Goal: Task Accomplishment & Management: Use online tool/utility

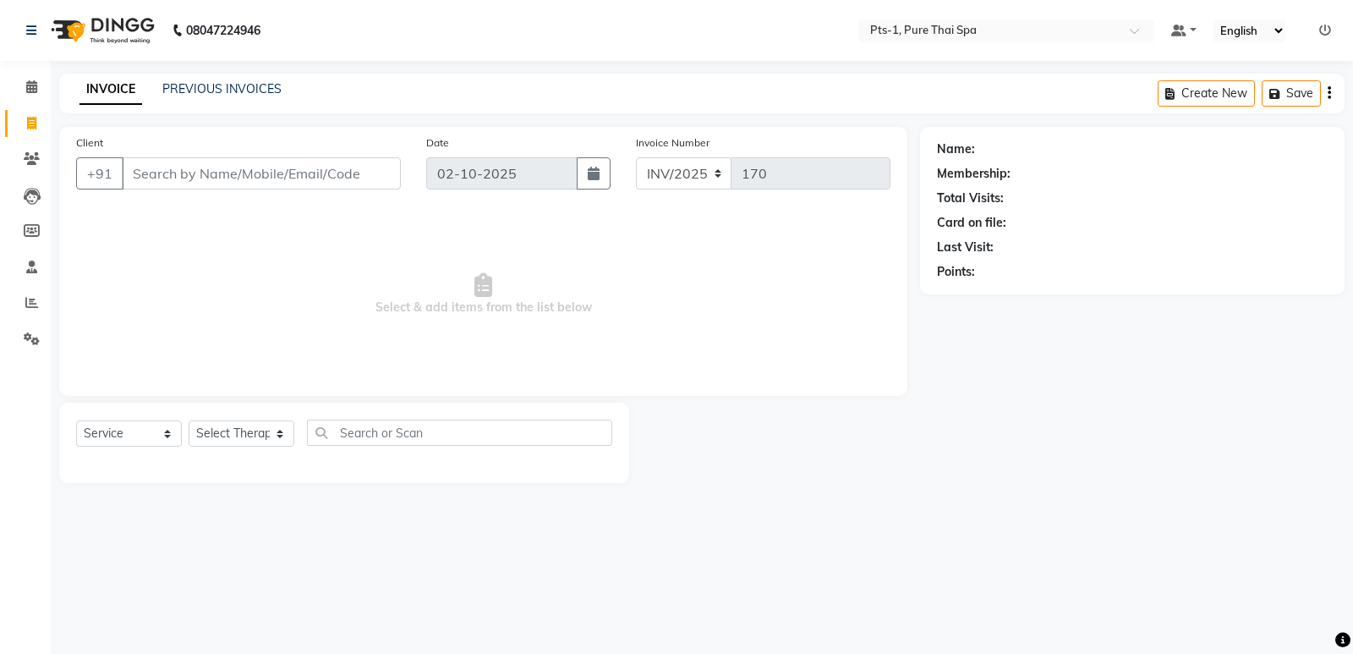
select select "service"
click at [33, 152] on icon at bounding box center [32, 158] width 16 height 13
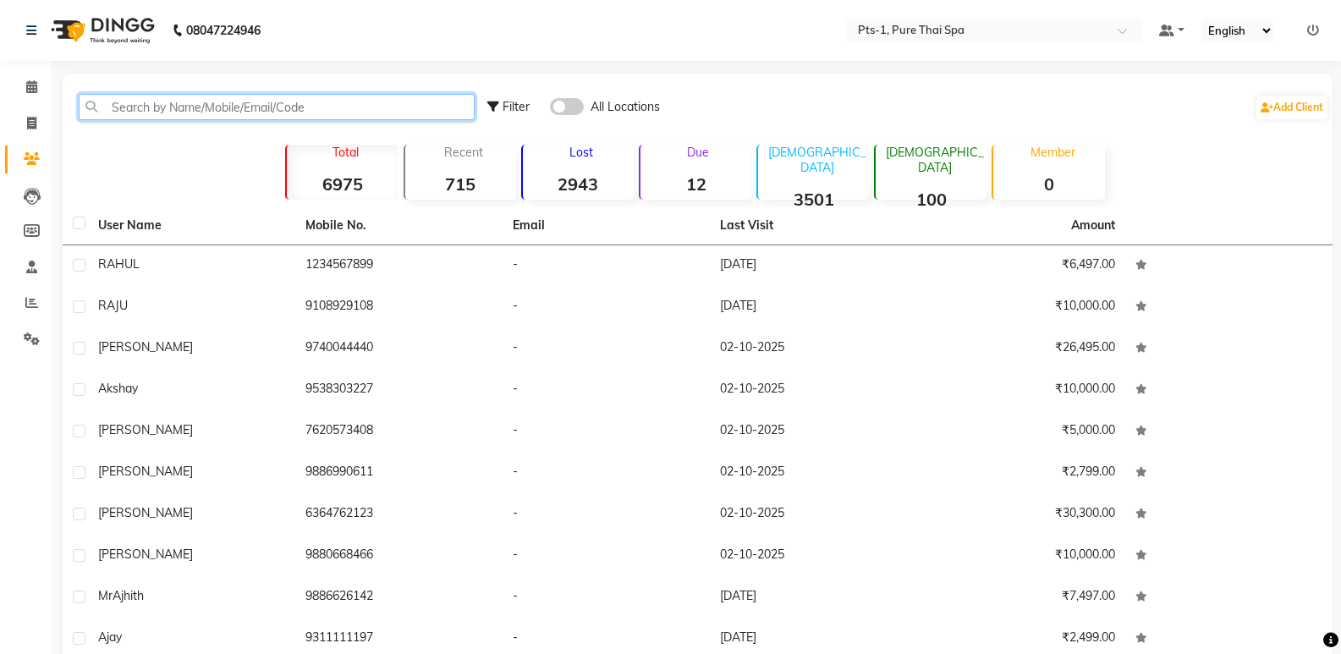
drag, startPoint x: 140, startPoint y: 113, endPoint x: 140, endPoint y: 102, distance: 11.9
click at [140, 111] on input "text" at bounding box center [277, 107] width 396 height 26
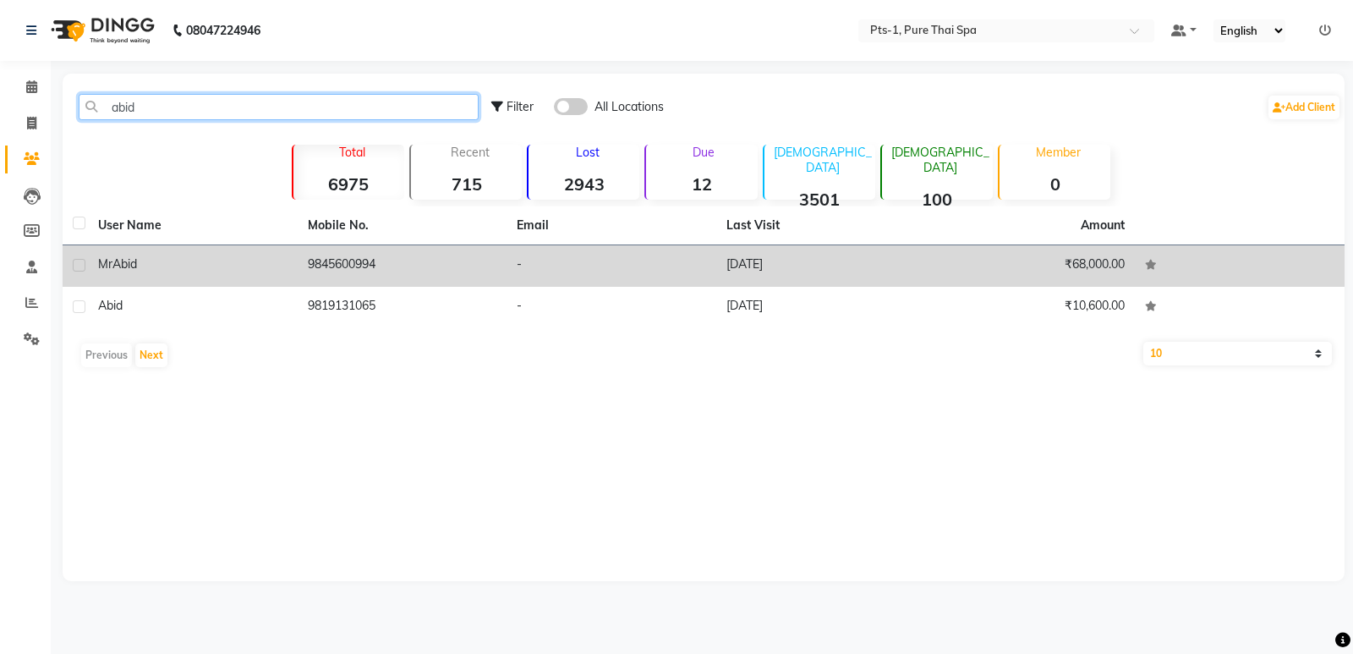
type input "abid"
click at [395, 258] on td "9845600994" at bounding box center [403, 265] width 210 height 41
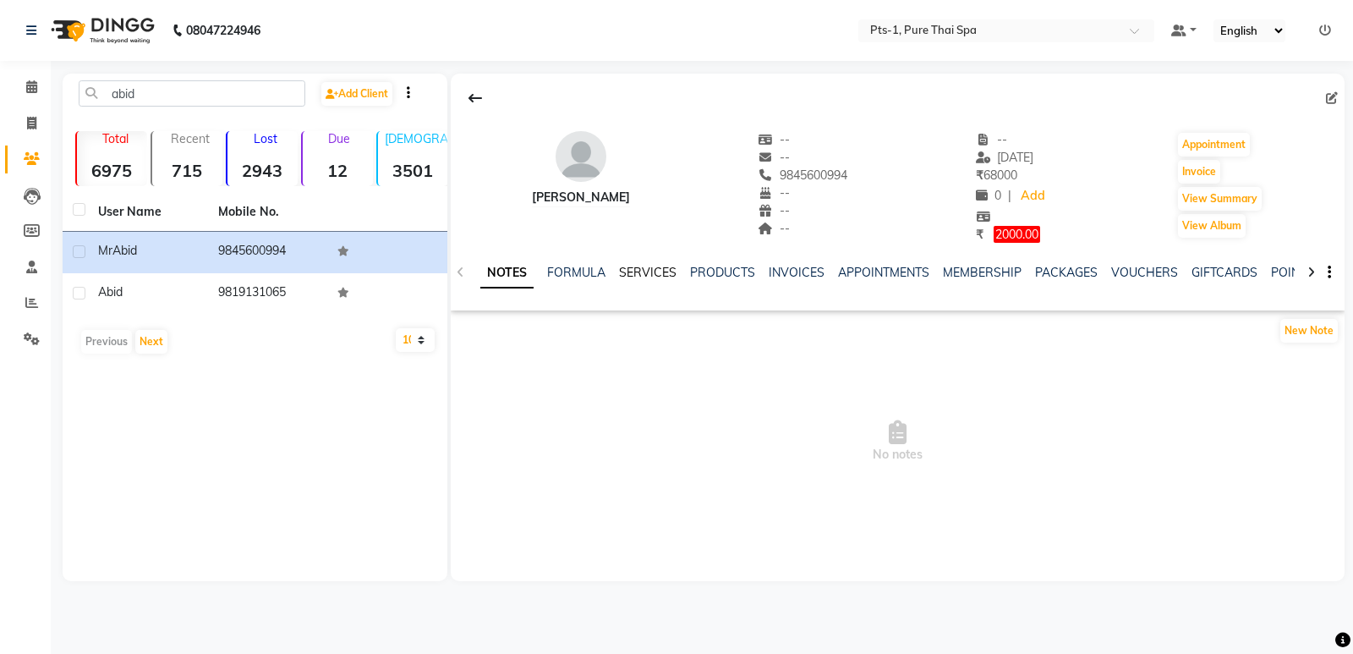
click at [646, 271] on link "SERVICES" at bounding box center [648, 272] width 58 height 15
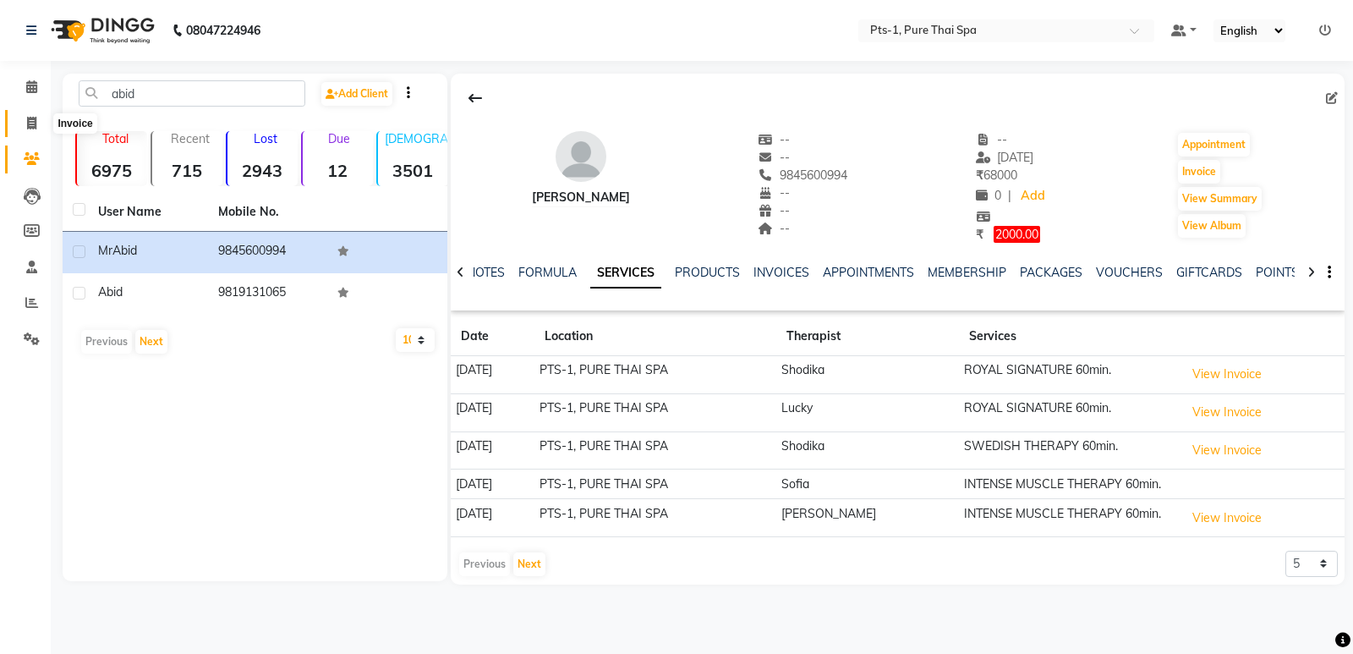
click at [42, 123] on span at bounding box center [32, 123] width 30 height 19
select select "service"
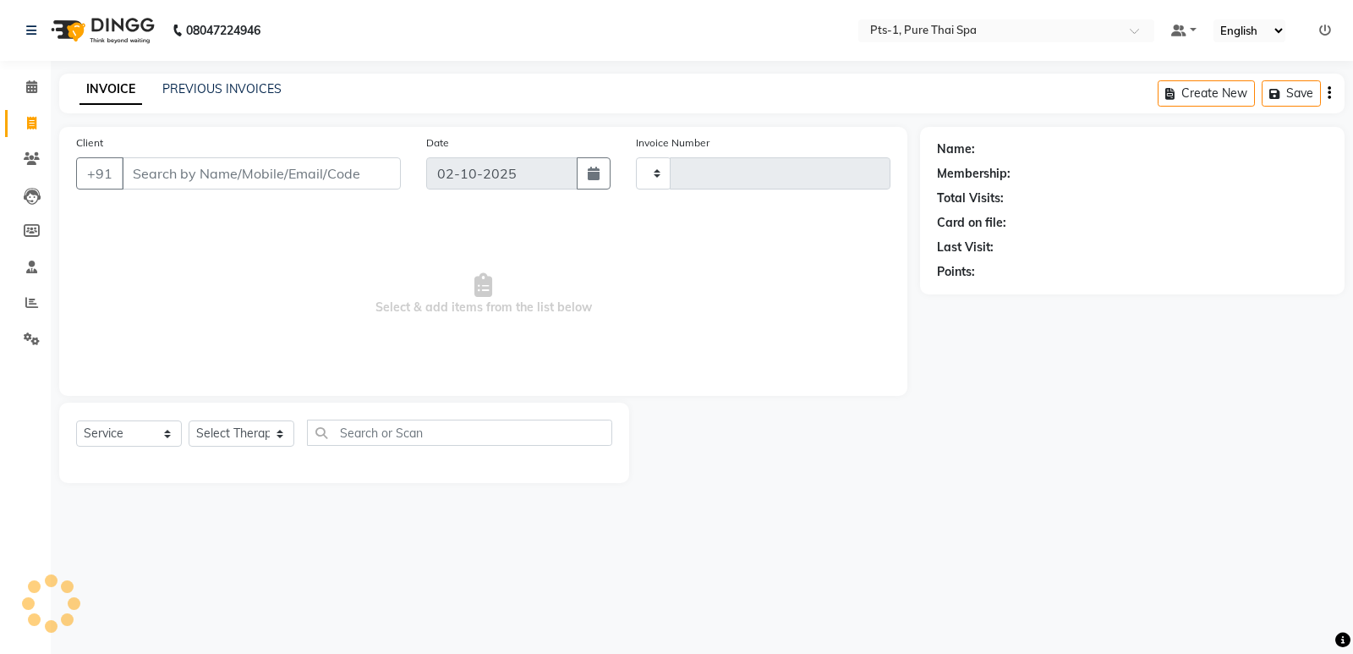
type input "170"
select select "9048"
click at [29, 156] on icon at bounding box center [32, 158] width 16 height 13
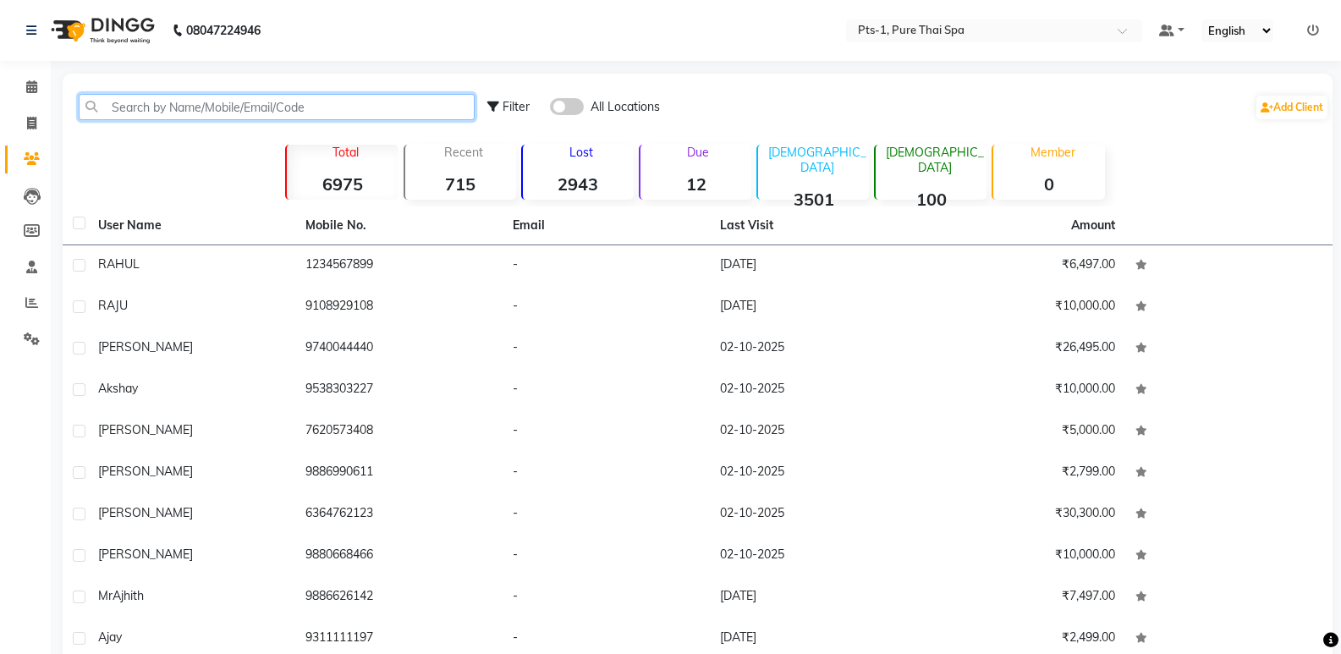
click at [125, 106] on input "text" at bounding box center [277, 107] width 396 height 26
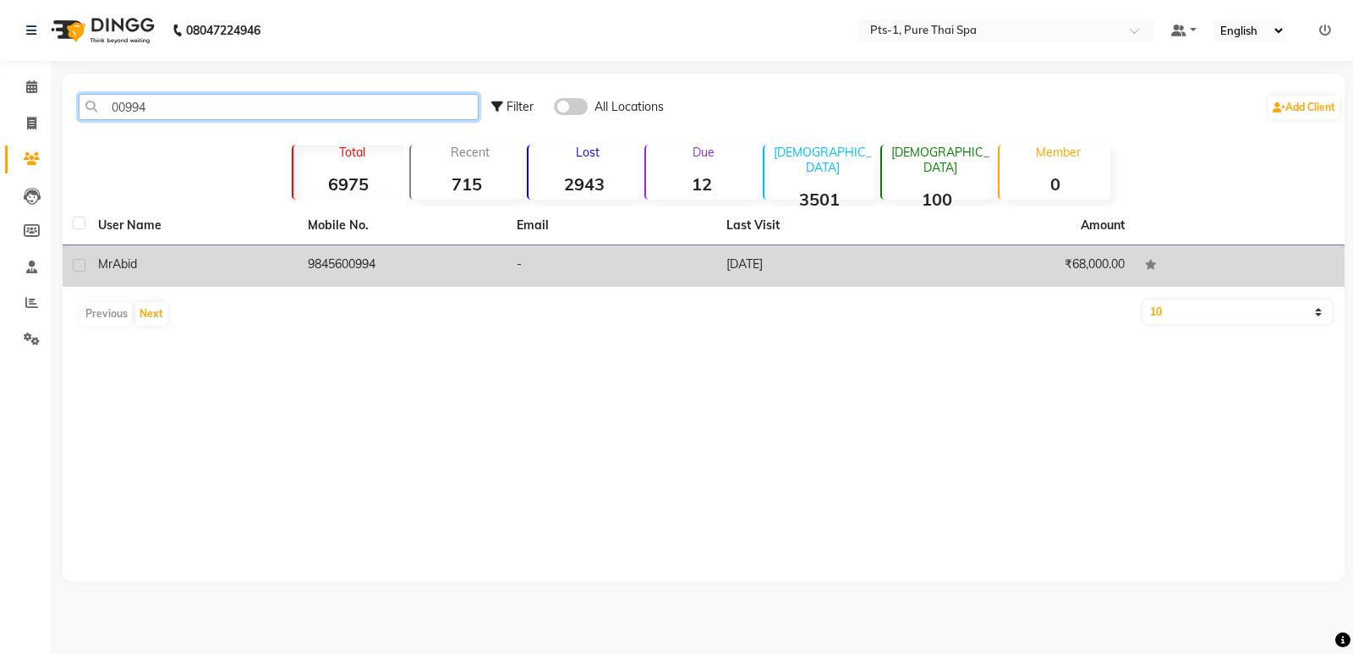
type input "00994"
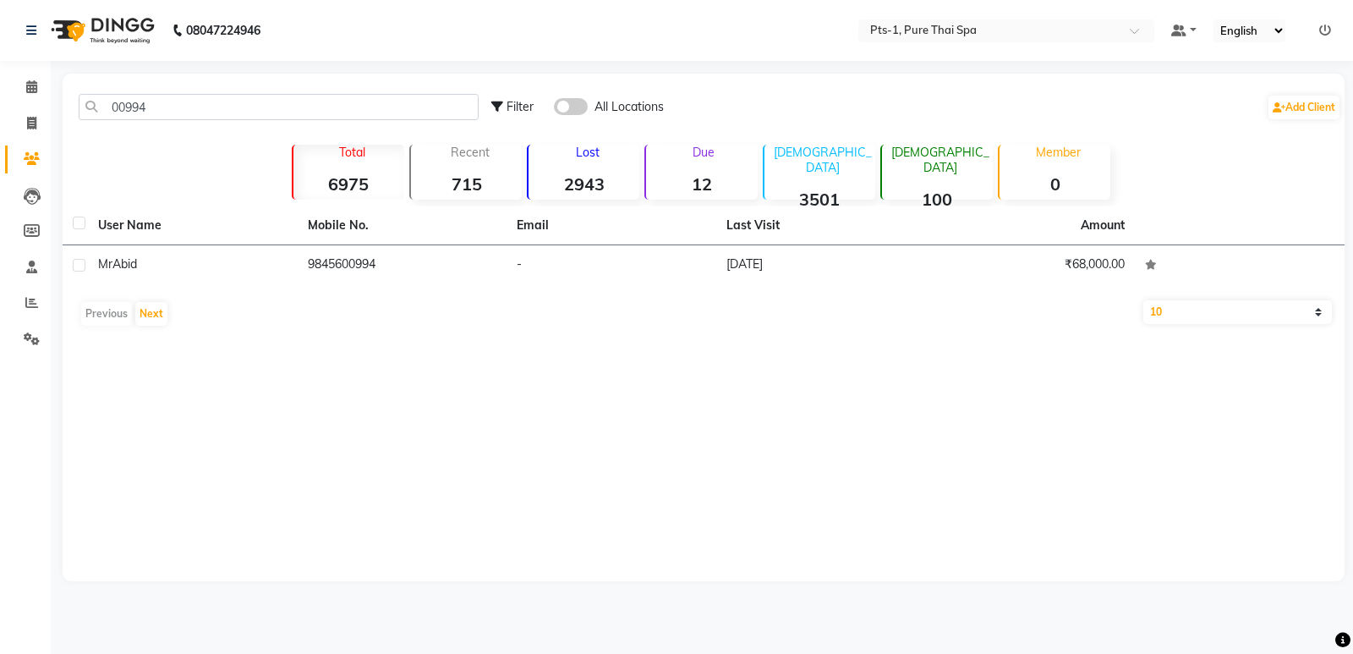
drag, startPoint x: 358, startPoint y: 268, endPoint x: 266, endPoint y: 291, distance: 95.0
click at [266, 291] on div "User Name Mobile No. Email Last Visit Amount [PERSON_NAME] 9845600994 - [DATE] …" at bounding box center [704, 270] width 1282 height 128
click at [407, 348] on div "00994 Filter All Locations Add Client Total 6975 Recent 715 Lost 2943 Due 12 [D…" at bounding box center [704, 328] width 1282 height 508
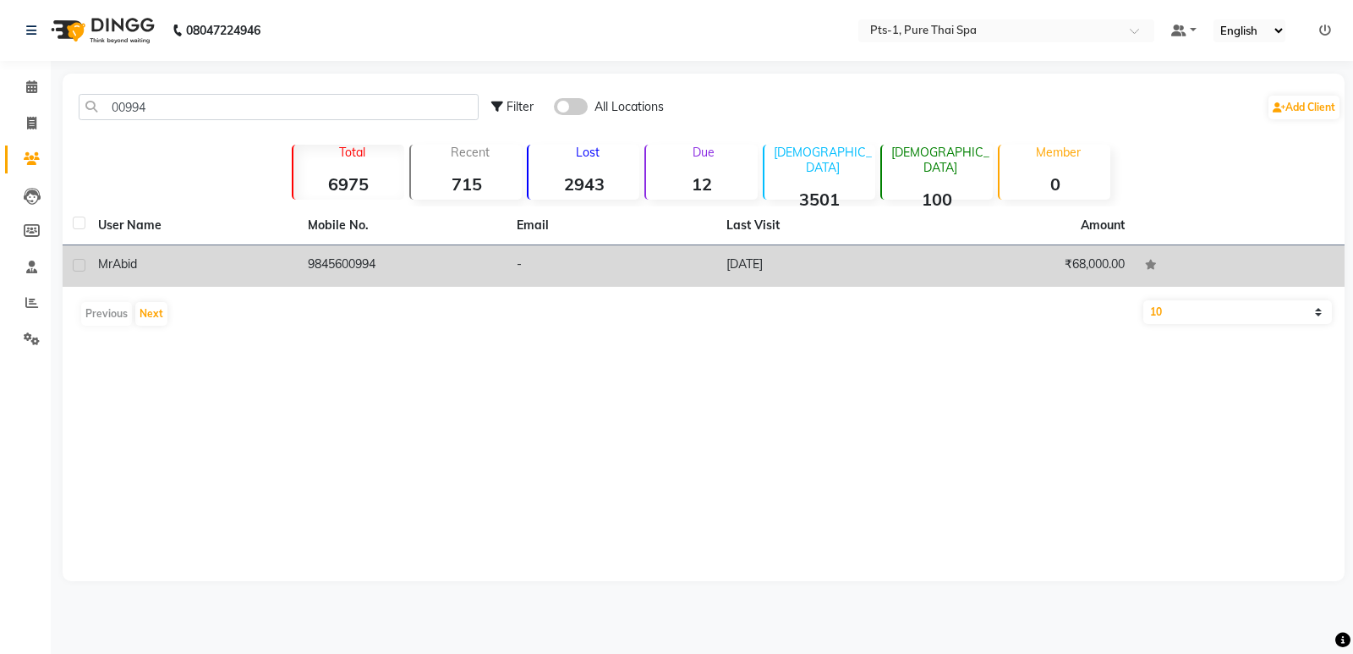
drag, startPoint x: 380, startPoint y: 255, endPoint x: 327, endPoint y: 261, distance: 53.6
click at [300, 271] on td "9845600994" at bounding box center [403, 265] width 210 height 41
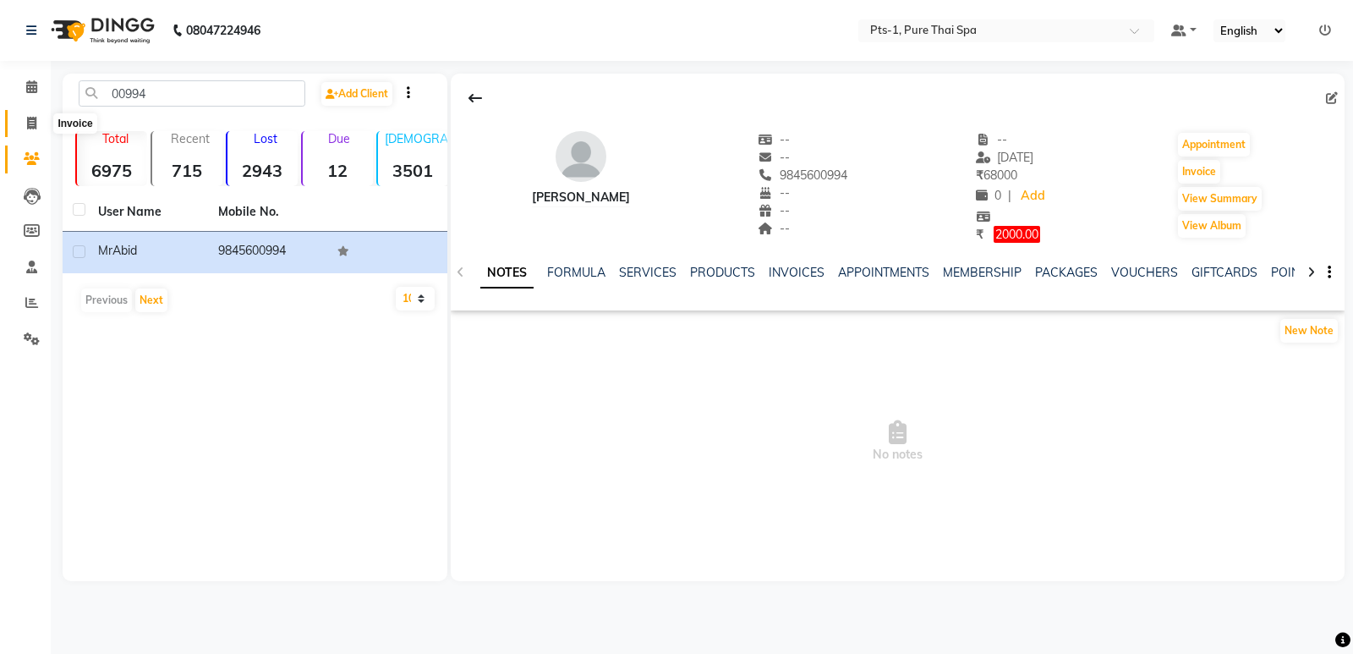
click at [33, 117] on icon at bounding box center [31, 123] width 9 height 13
select select "service"
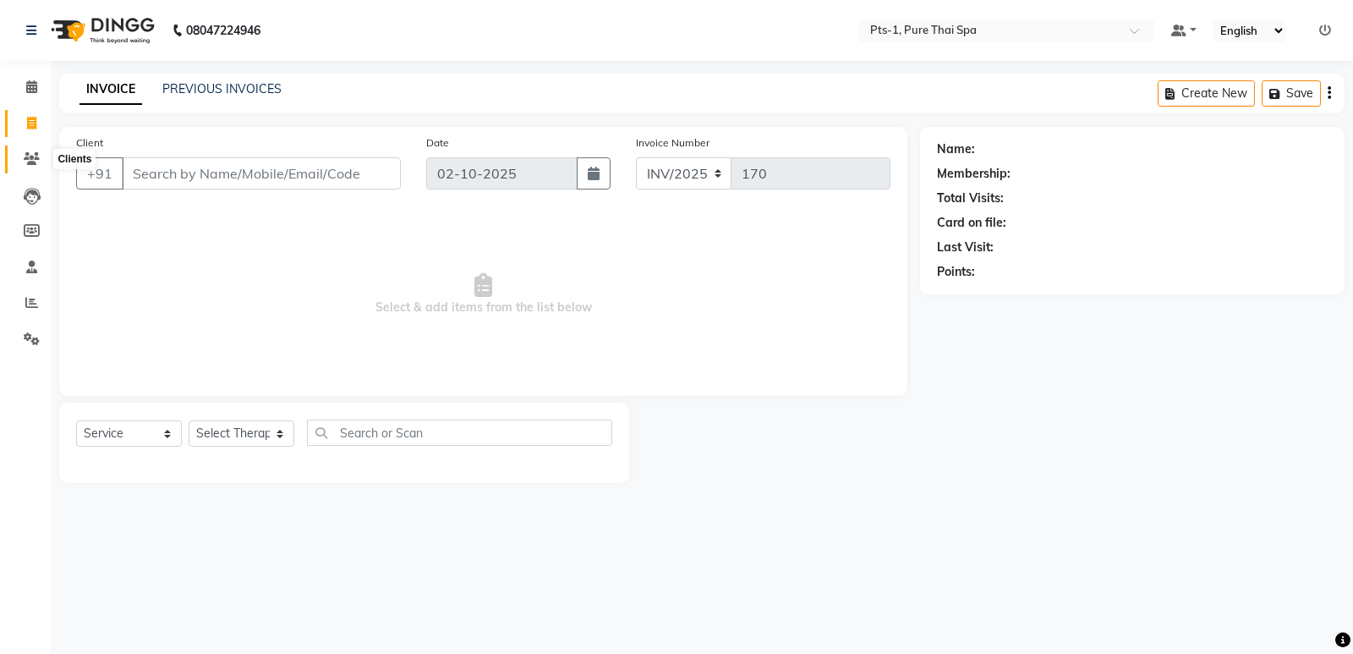
click at [25, 151] on span at bounding box center [32, 159] width 30 height 19
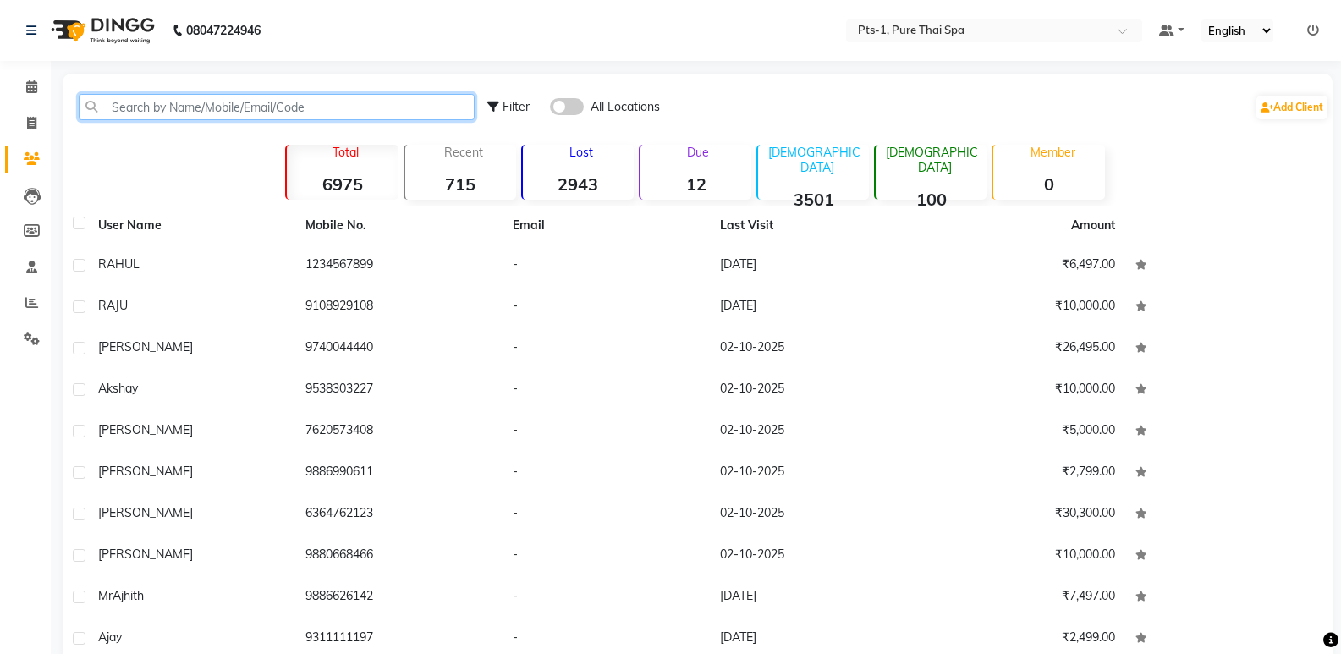
paste input "9845600994"
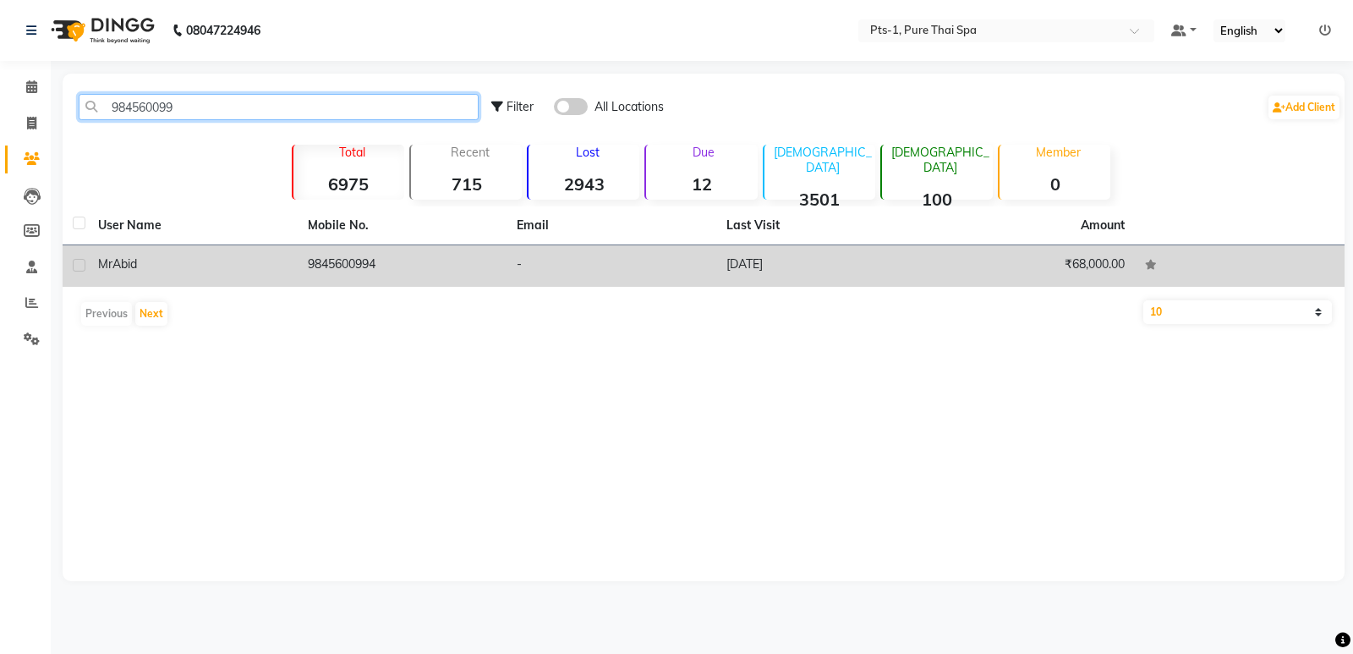
type input "984560099"
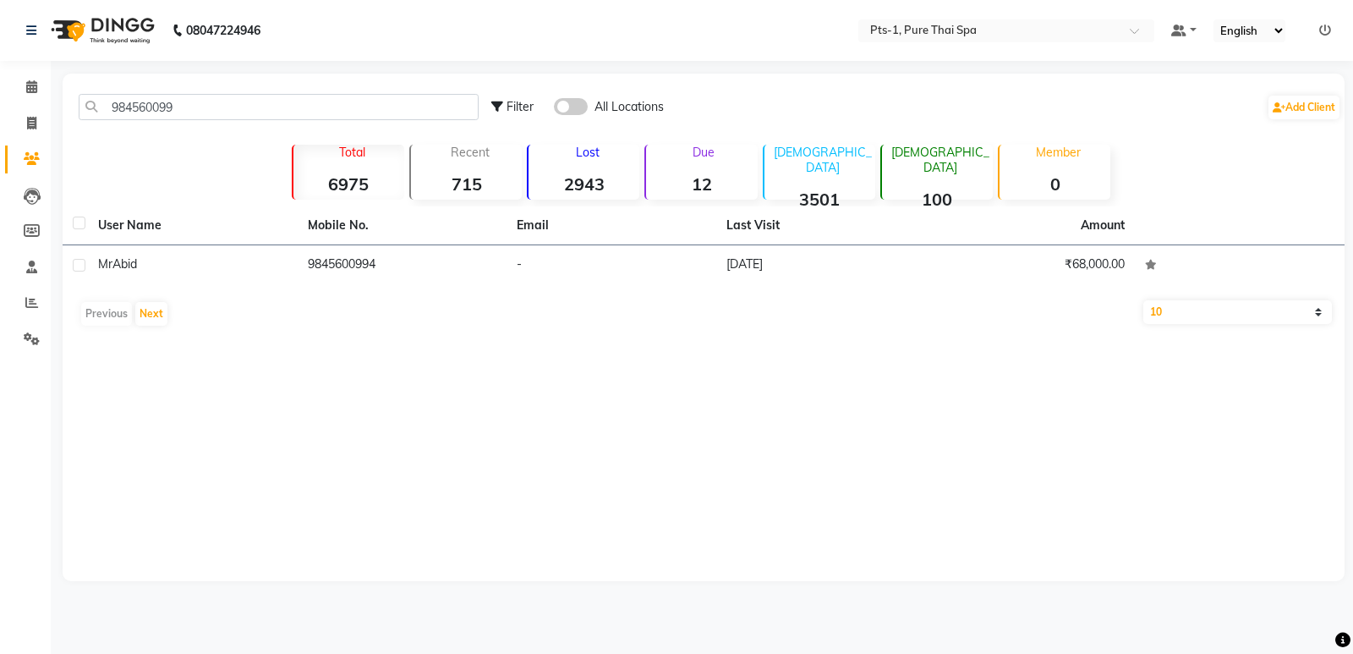
drag, startPoint x: 349, startPoint y: 266, endPoint x: 365, endPoint y: 292, distance: 30.0
click at [350, 266] on td "9845600994" at bounding box center [403, 265] width 210 height 41
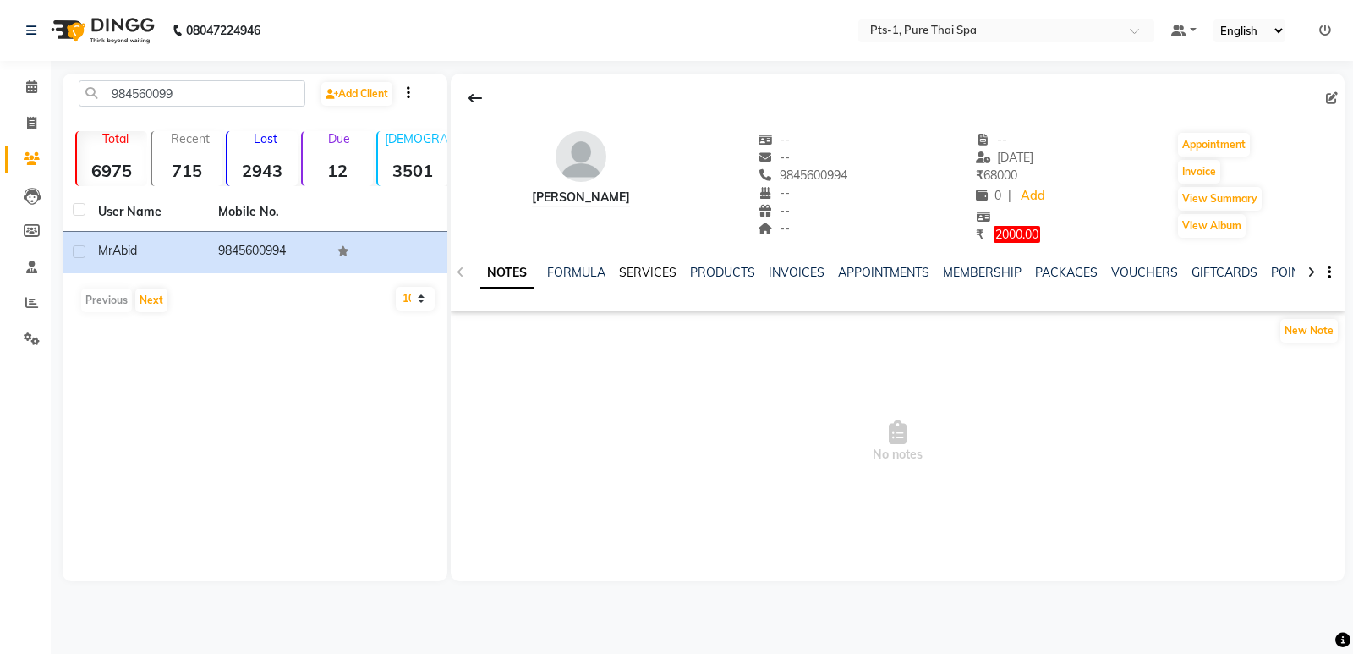
click at [649, 266] on link "SERVICES" at bounding box center [648, 272] width 58 height 15
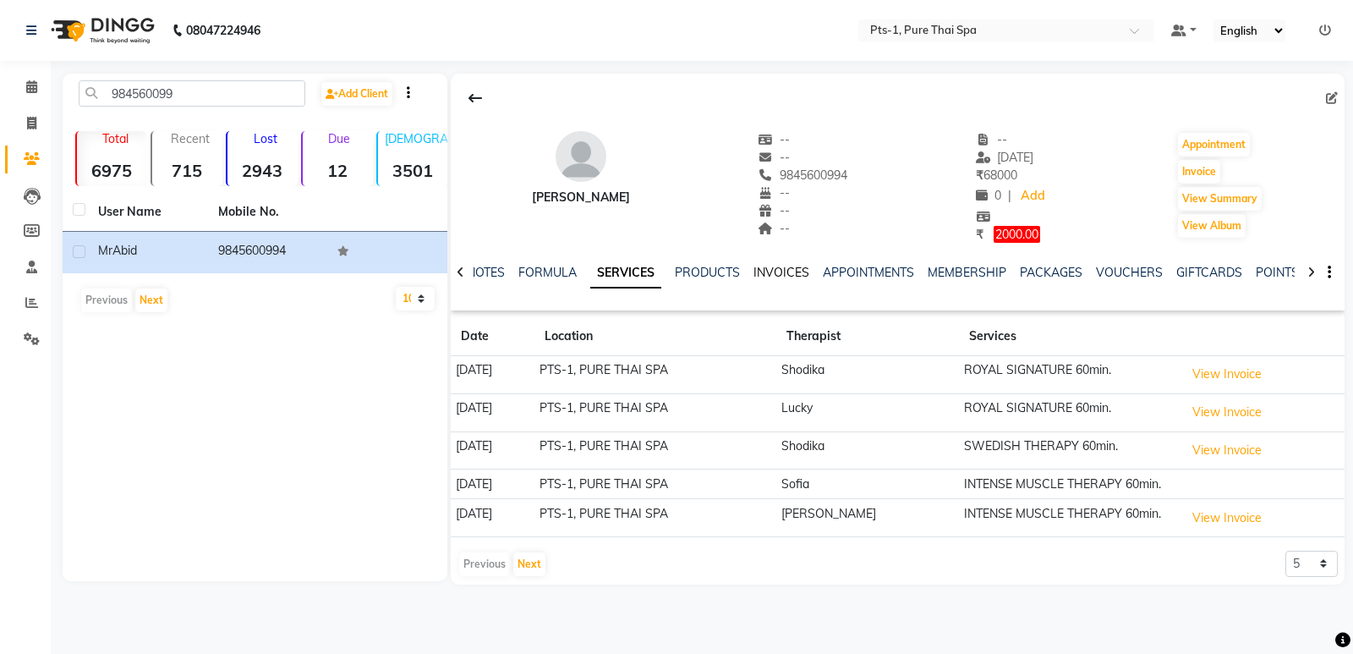
click at [798, 272] on link "INVOICES" at bounding box center [782, 272] width 56 height 15
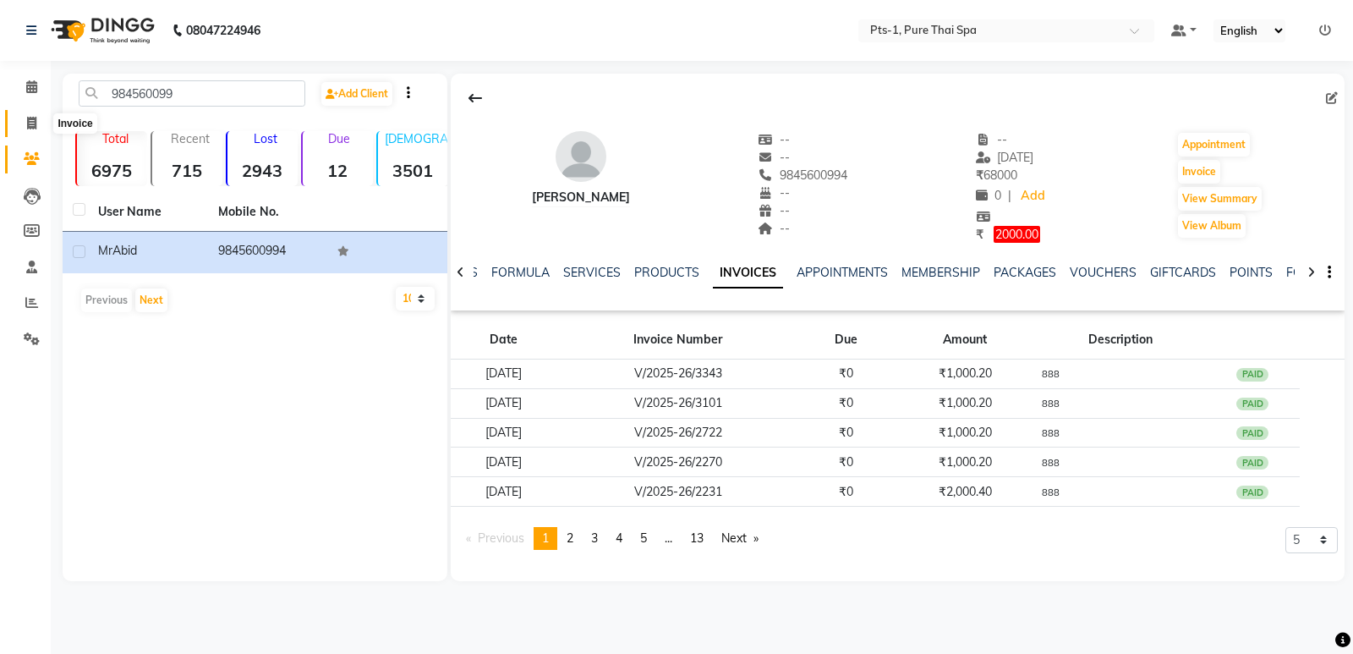
click at [33, 120] on icon at bounding box center [31, 123] width 9 height 13
select select "service"
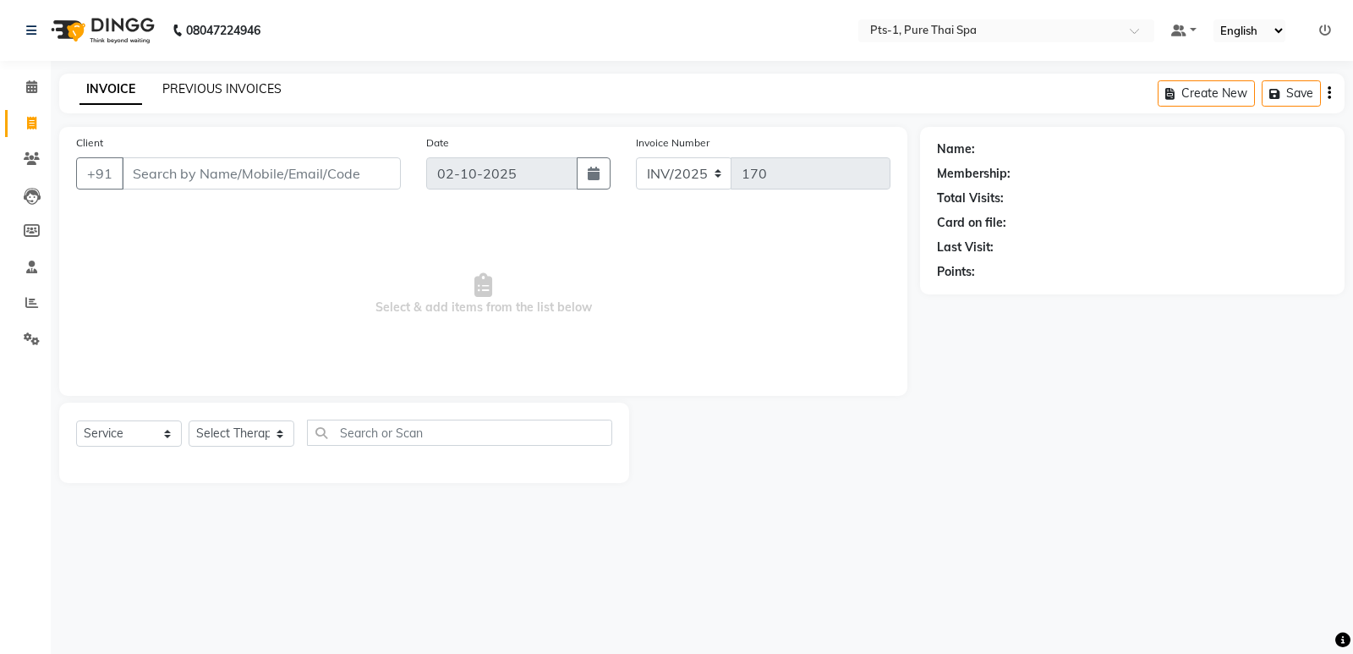
click at [184, 87] on link "PREVIOUS INVOICES" at bounding box center [221, 88] width 119 height 15
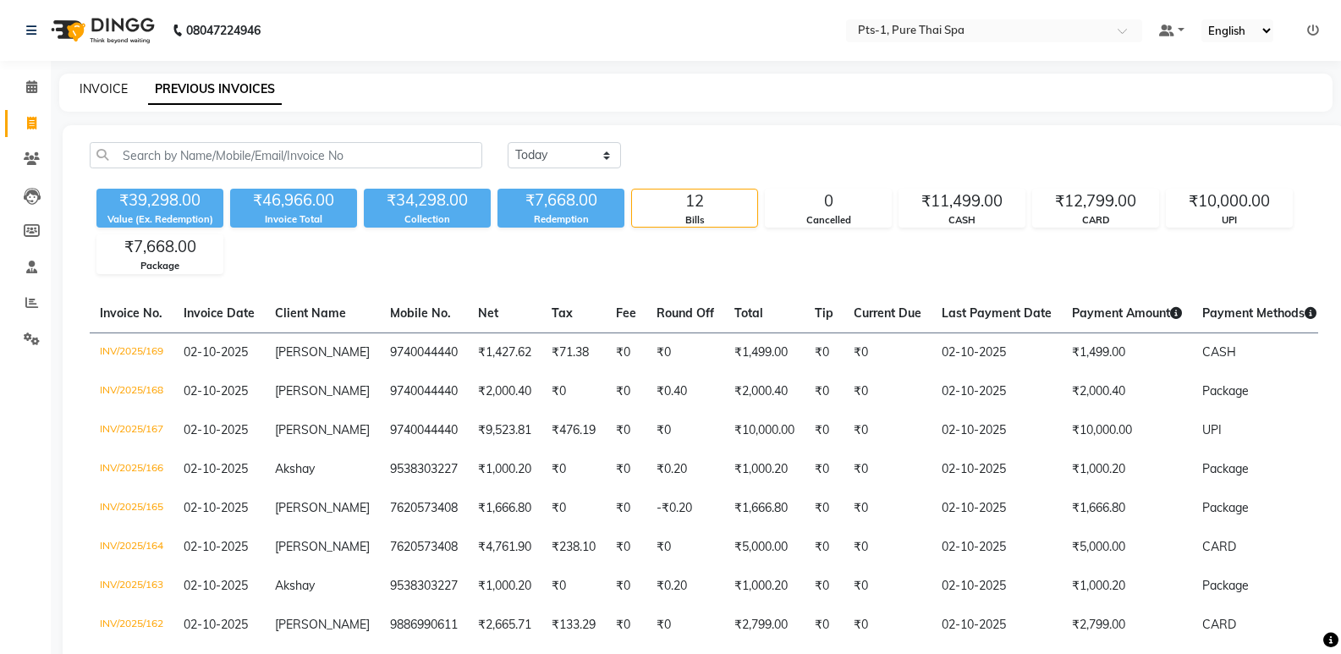
click at [120, 87] on link "INVOICE" at bounding box center [104, 88] width 48 height 15
select select "service"
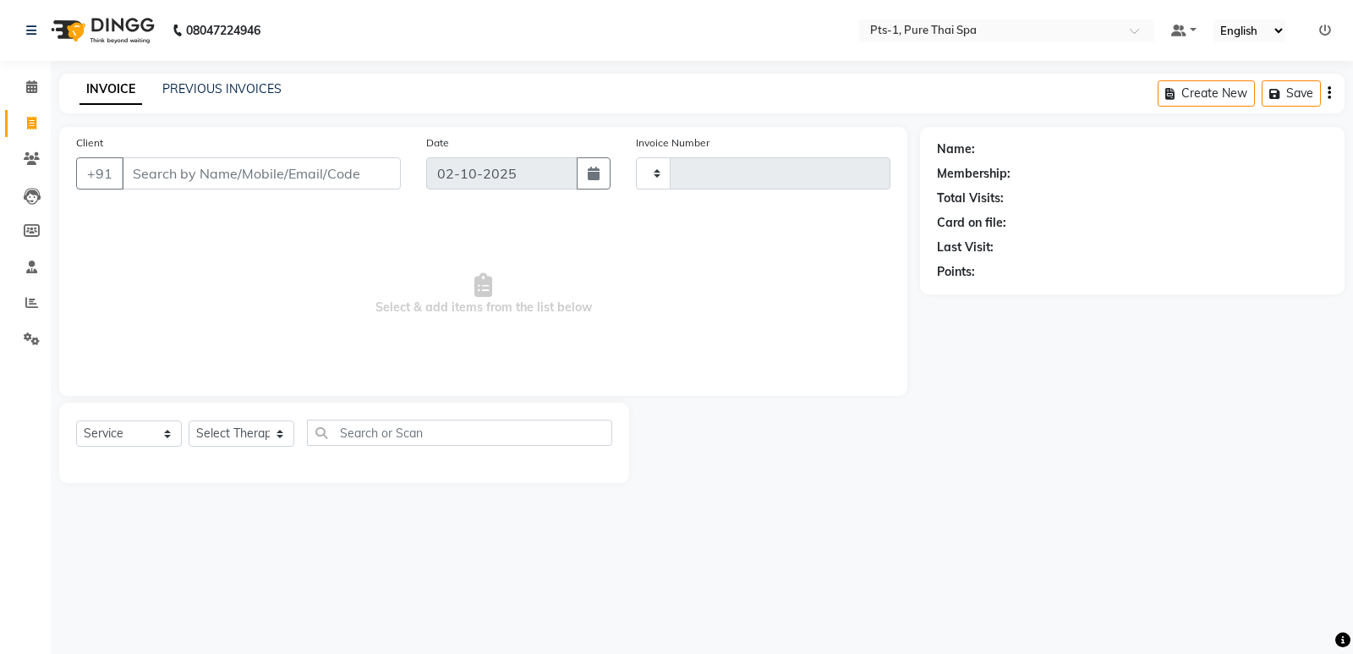
type input "170"
select select "9048"
click at [203, 83] on link "PREVIOUS INVOICES" at bounding box center [221, 88] width 119 height 15
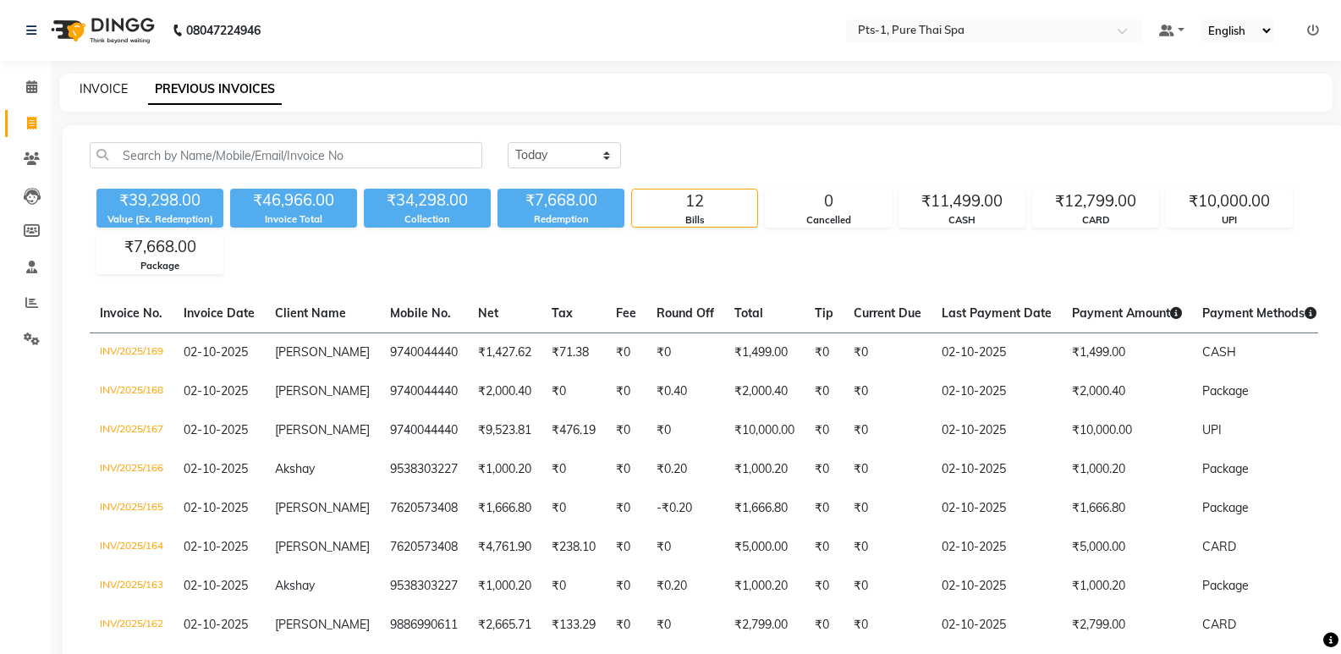
click at [107, 90] on link "INVOICE" at bounding box center [104, 88] width 48 height 15
select select "service"
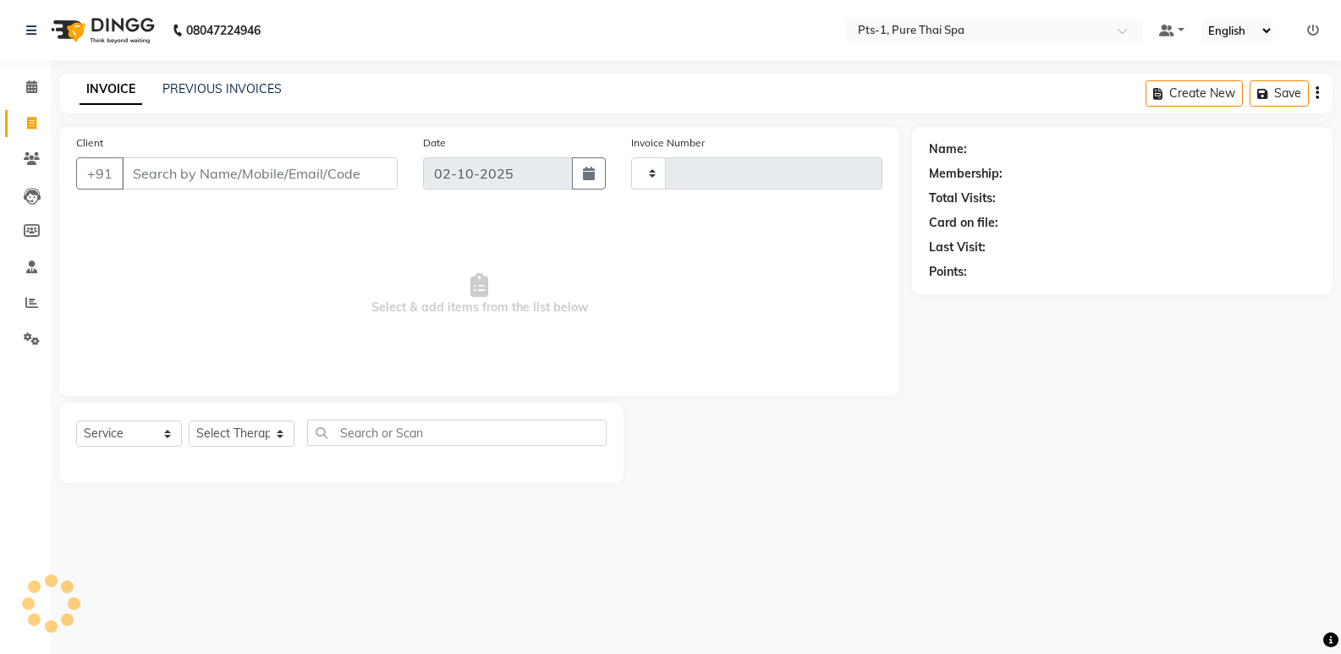
type input "170"
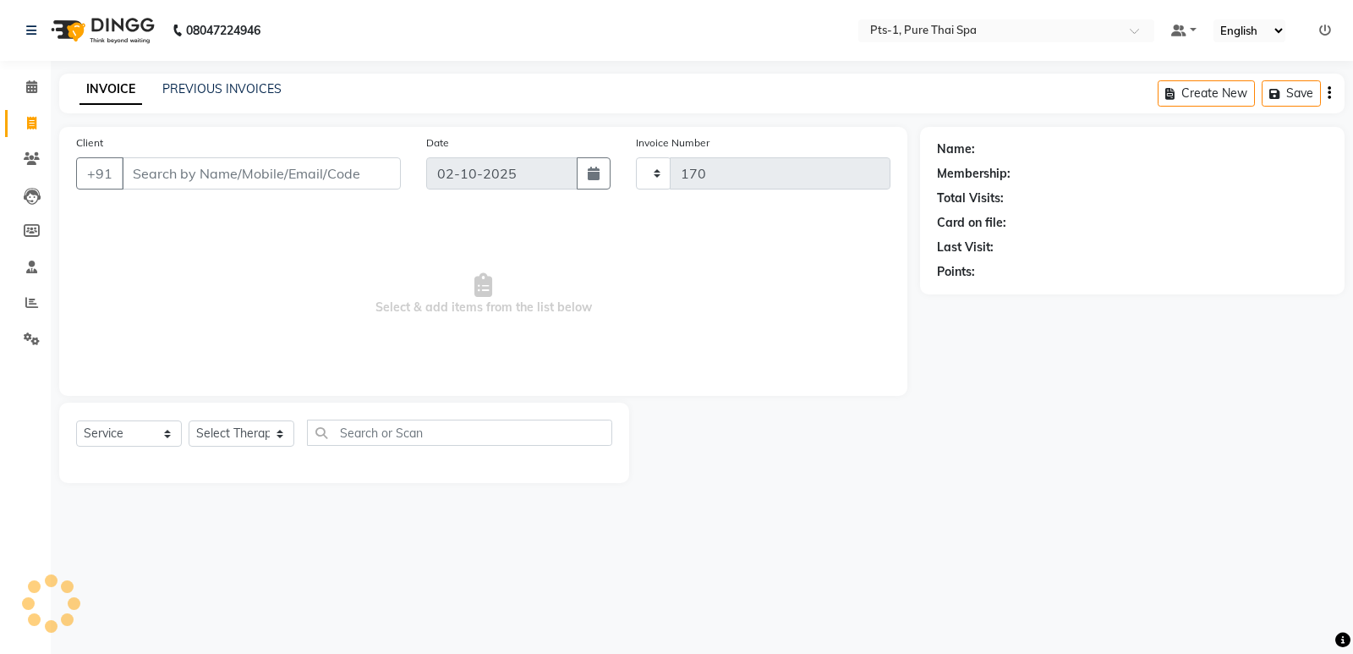
select select "9048"
click at [31, 156] on icon at bounding box center [32, 158] width 16 height 13
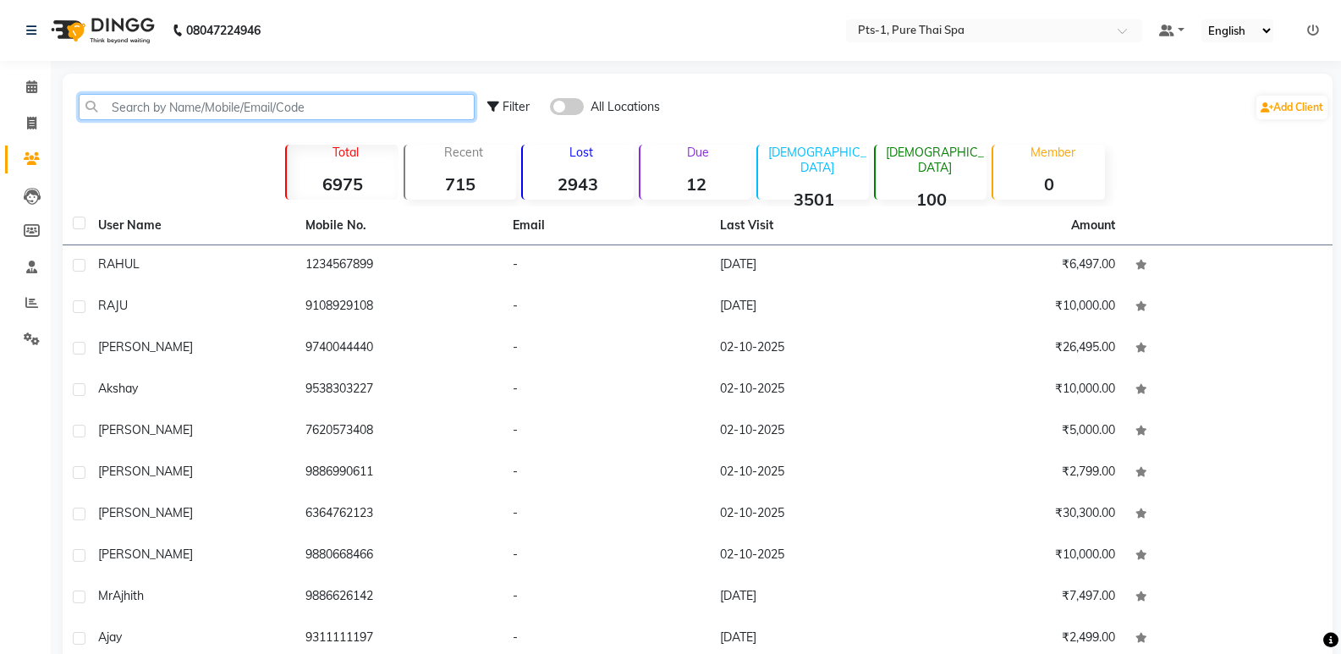
paste input "9845600994"
type input "9845600994"
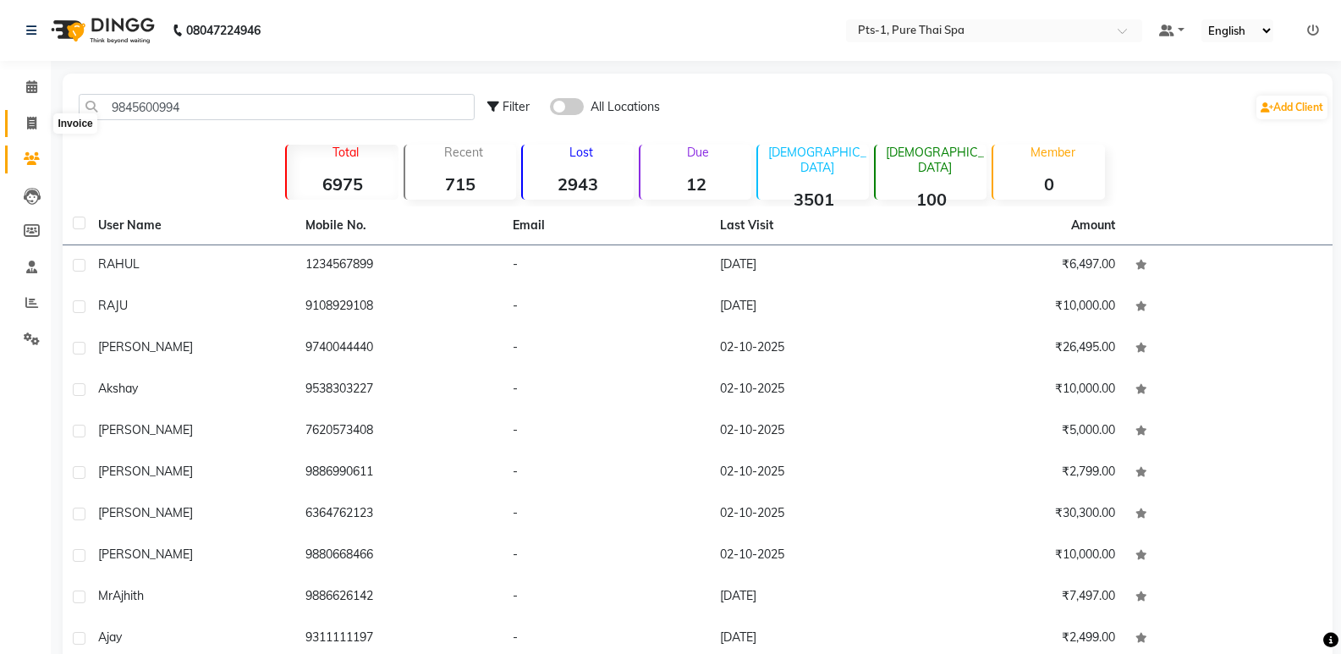
click at [29, 123] on icon at bounding box center [31, 123] width 9 height 13
select select "service"
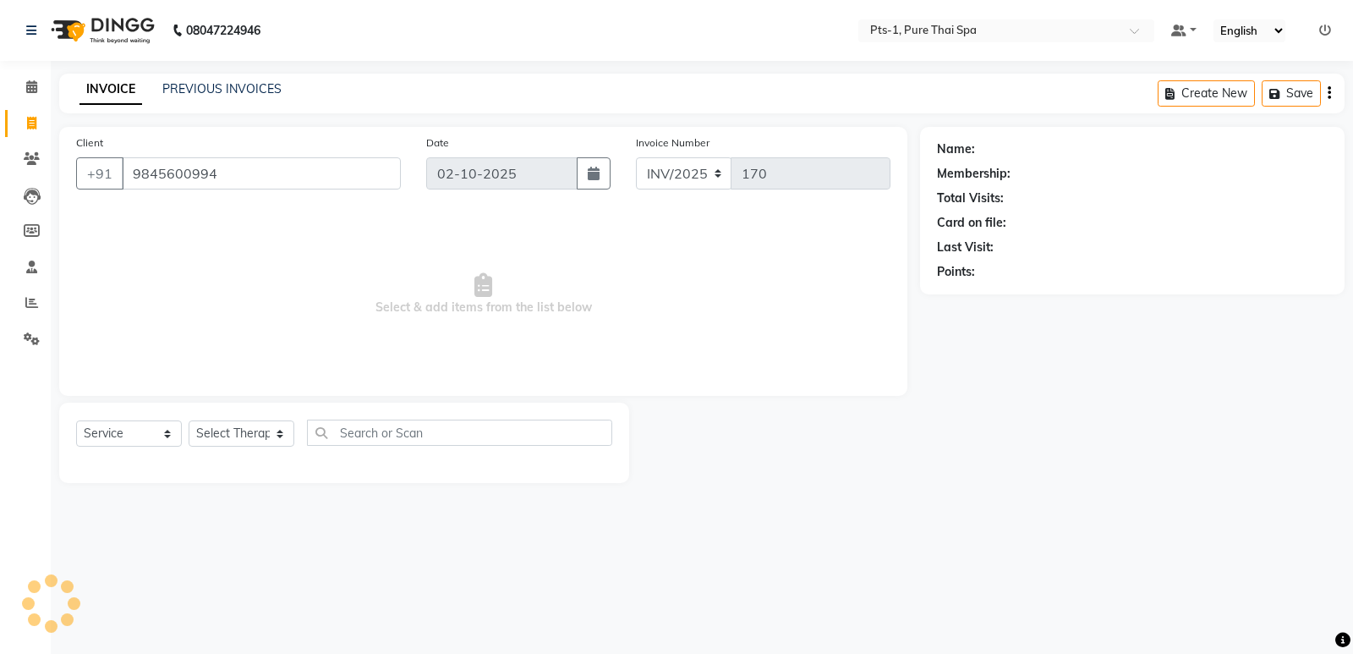
type input "9845600994"
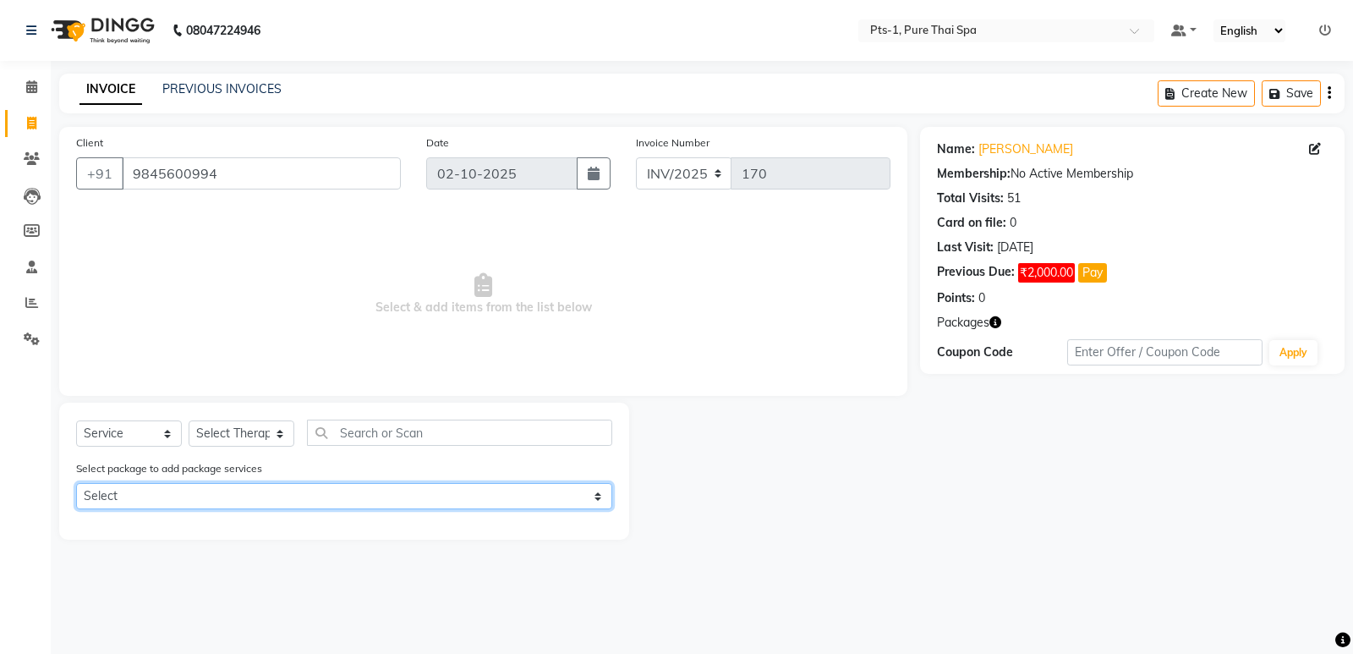
click at [157, 493] on select "Select PTS PACKAGE (10K) 10 SERVICES PTS PACKAGE (10K) 10 SERVICES" at bounding box center [344, 496] width 536 height 26
select select "1: Object"
click at [76, 483] on select "Select PTS PACKAGE (10K) 10 SERVICES PTS PACKAGE (10K) 10 SERVICES" at bounding box center [344, 496] width 536 height 26
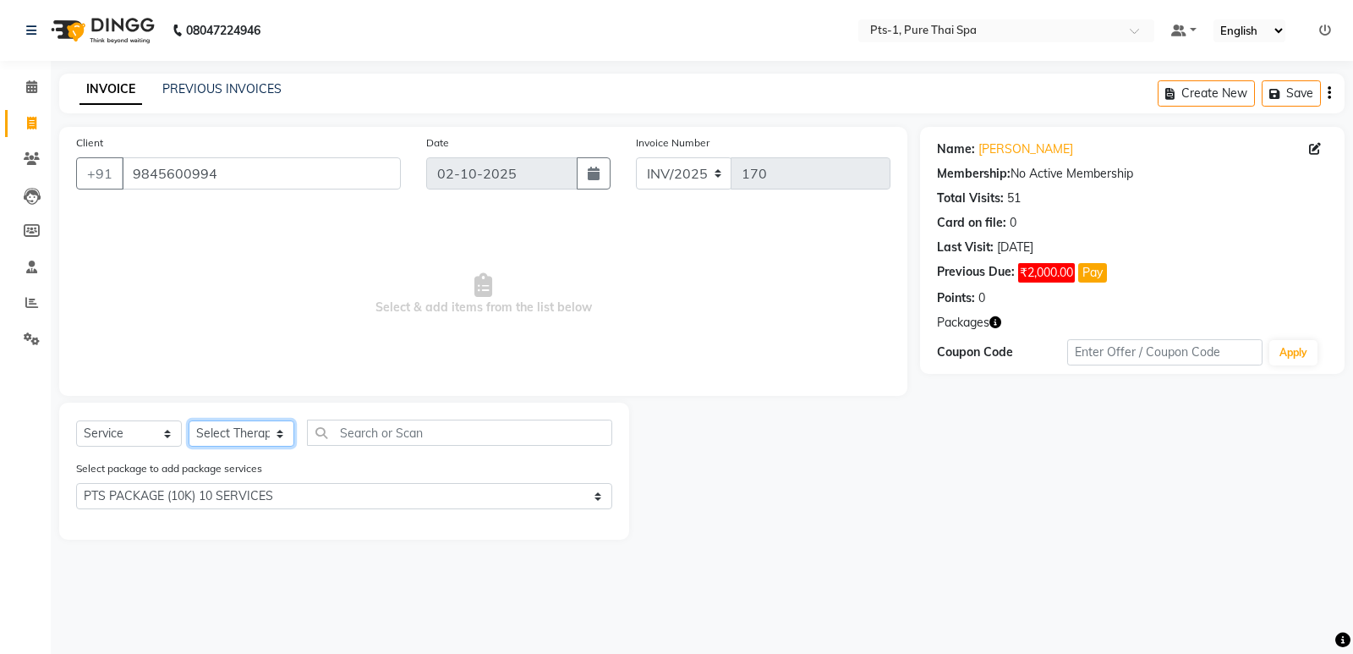
click at [222, 430] on select "Select Therapist [PERSON_NAME] anyone [PERSON_NAME] Jeje [PERSON_NAME] [PERSON_…" at bounding box center [242, 433] width 106 height 26
select select "91269"
click at [189, 420] on select "Select Therapist [PERSON_NAME] anyone [PERSON_NAME] Jeje [PERSON_NAME] [PERSON_…" at bounding box center [242, 433] width 106 height 26
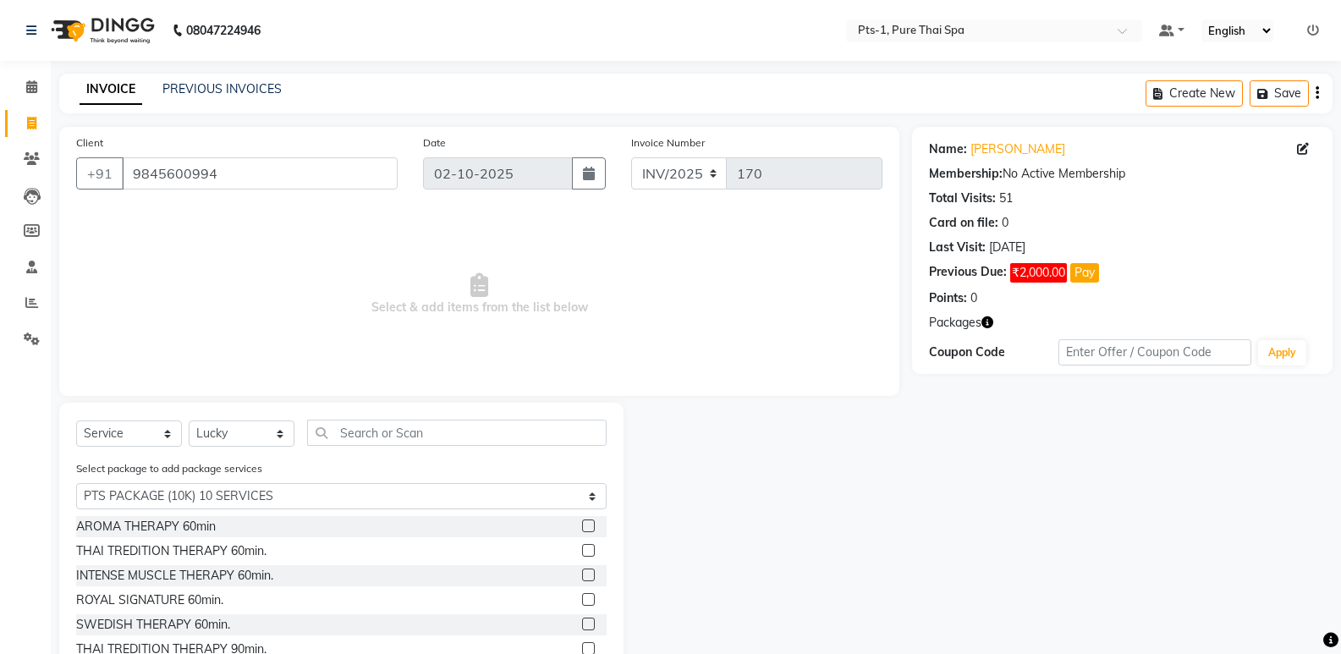
click at [582, 600] on label at bounding box center [588, 599] width 13 height 13
click at [582, 600] on input "checkbox" at bounding box center [587, 600] width 11 height 11
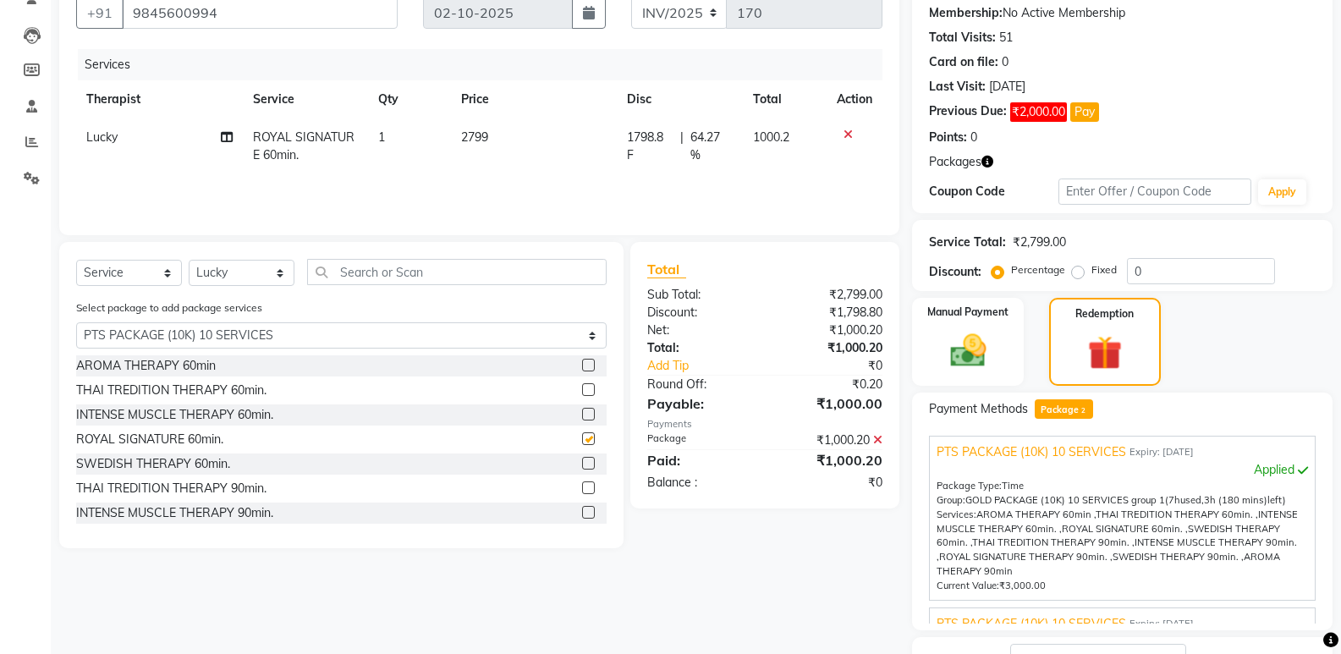
scroll to position [293, 0]
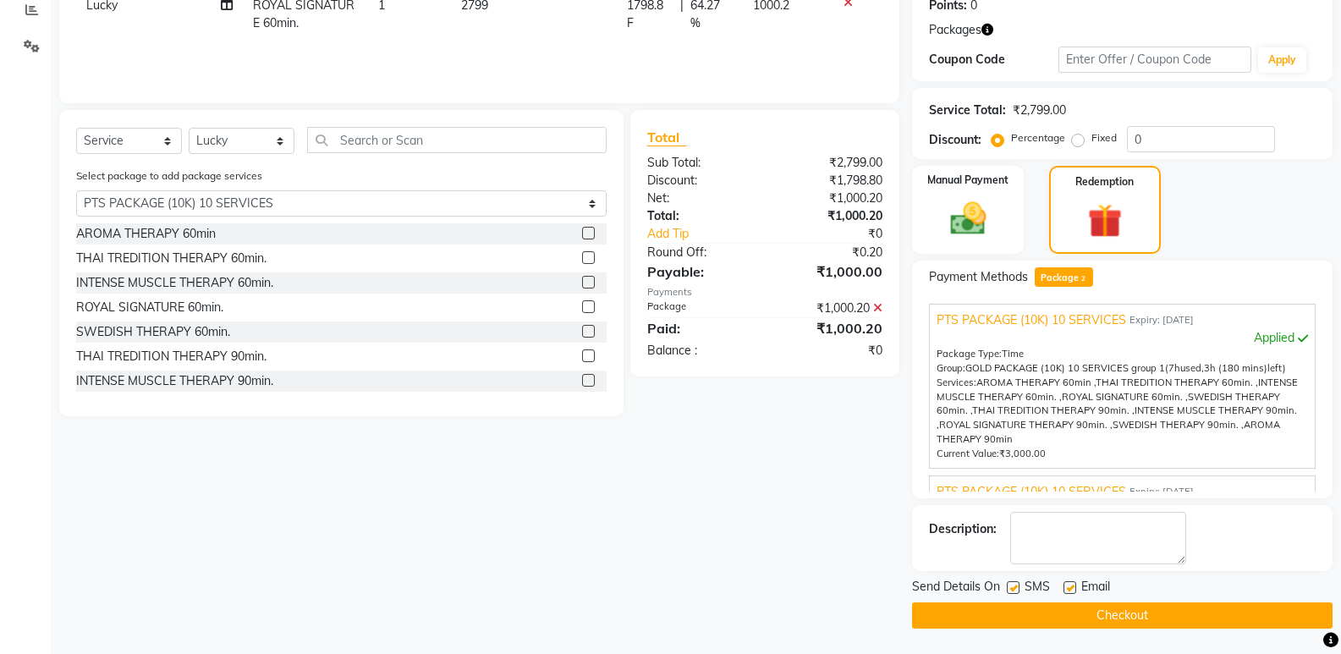
checkbox input "false"
click at [1013, 587] on label at bounding box center [1013, 587] width 13 height 13
click at [1013, 587] on input "checkbox" at bounding box center [1012, 588] width 11 height 11
checkbox input "false"
click at [1067, 584] on label at bounding box center [1069, 587] width 13 height 13
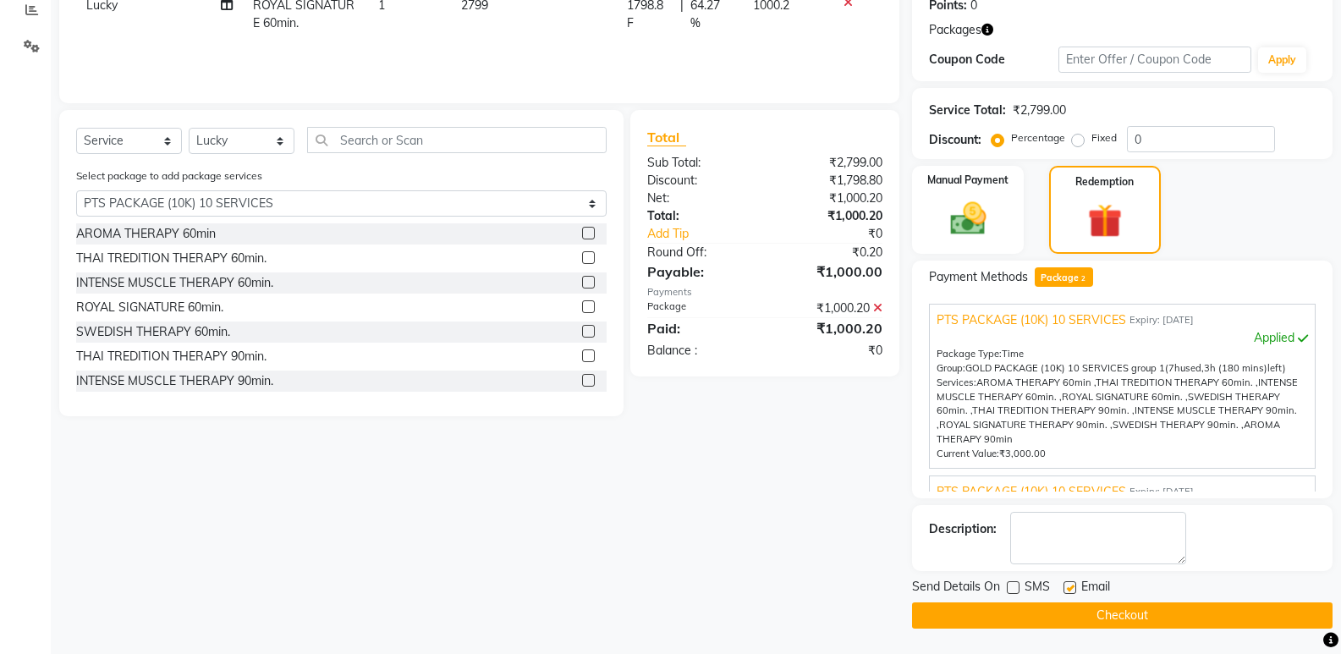
click at [1067, 584] on input "checkbox" at bounding box center [1068, 588] width 11 height 11
checkbox input "false"
click at [1084, 535] on textarea at bounding box center [1098, 538] width 176 height 52
type textarea "888"
click at [1022, 604] on button "Checkout" at bounding box center [1122, 615] width 420 height 26
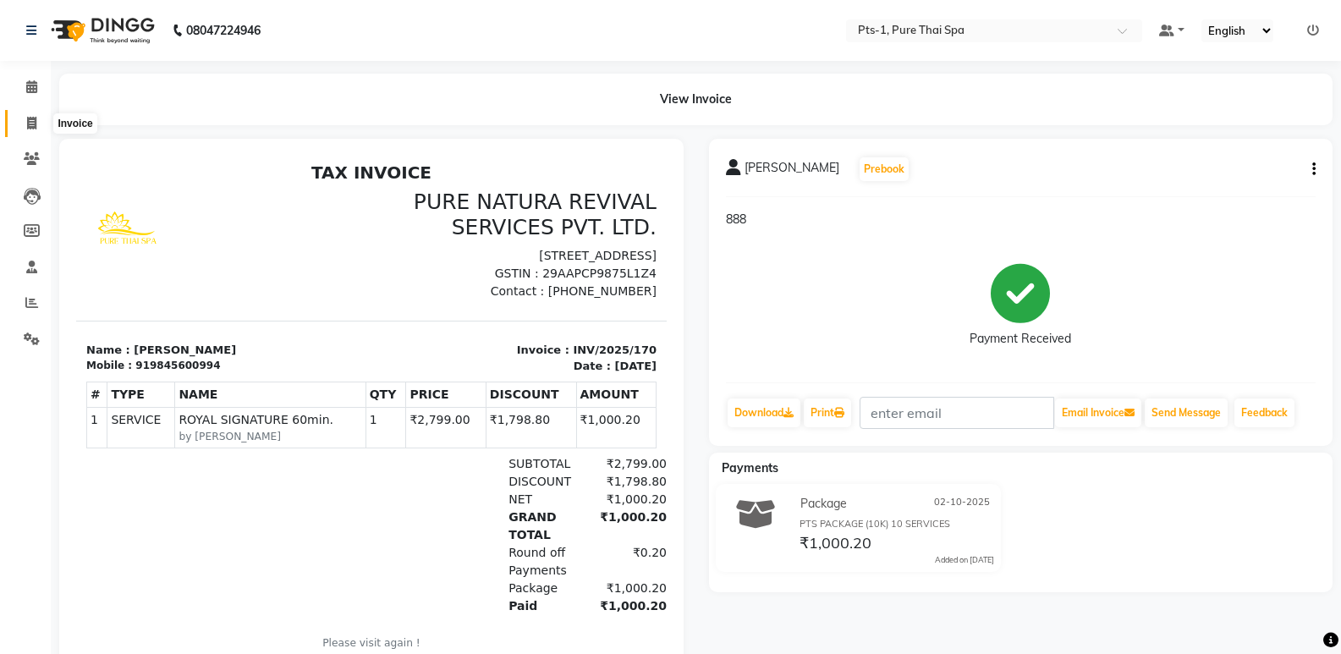
click at [32, 117] on icon at bounding box center [31, 123] width 9 height 13
select select "service"
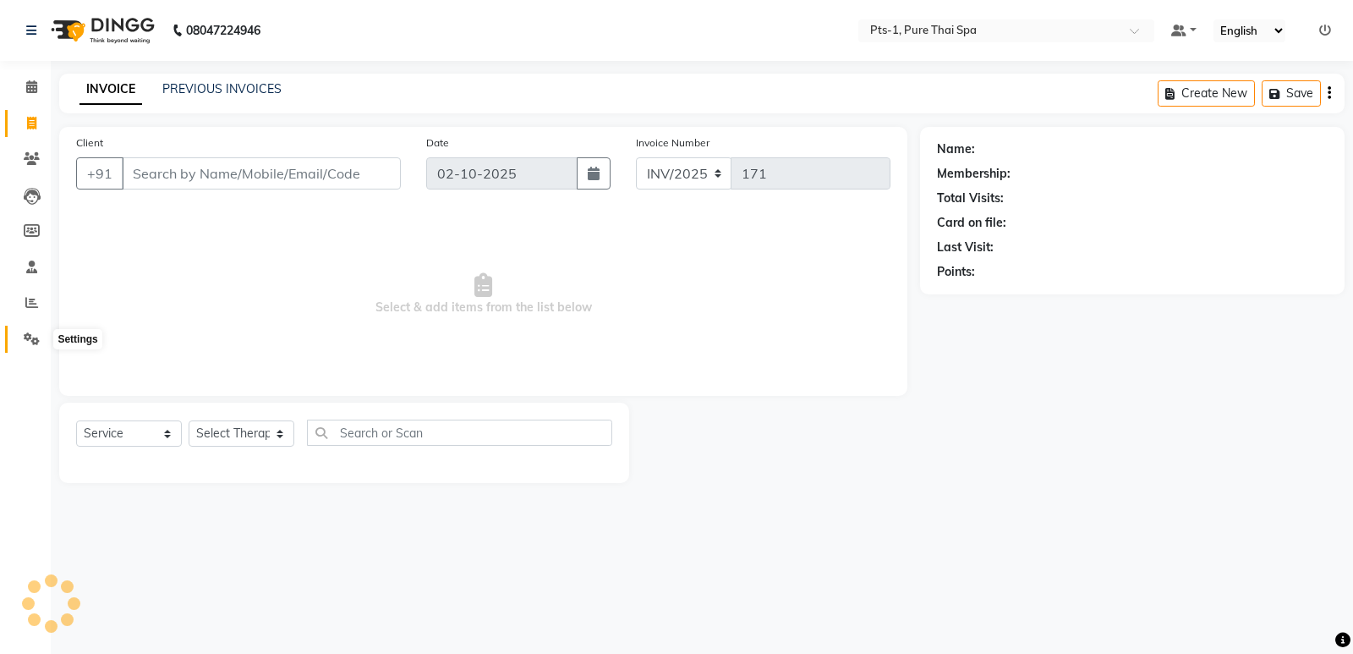
click at [28, 337] on icon at bounding box center [32, 338] width 16 height 13
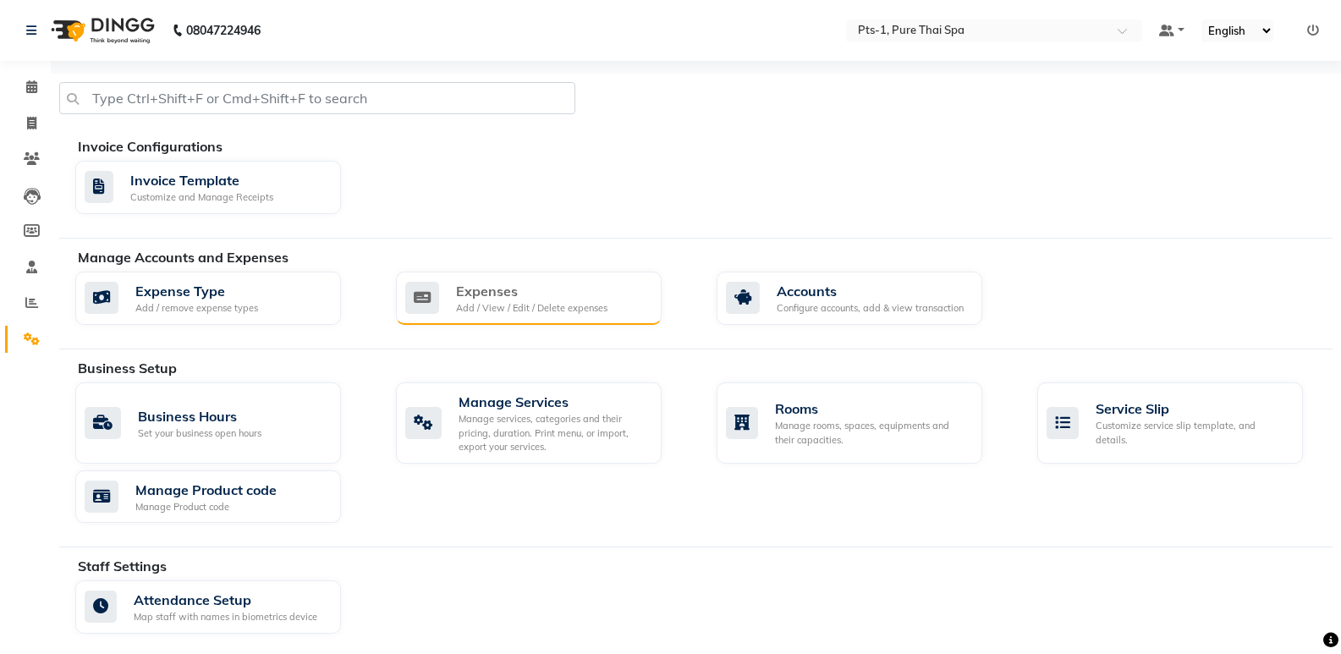
click at [481, 310] on div "Add / View / Edit / Delete expenses" at bounding box center [531, 308] width 151 height 14
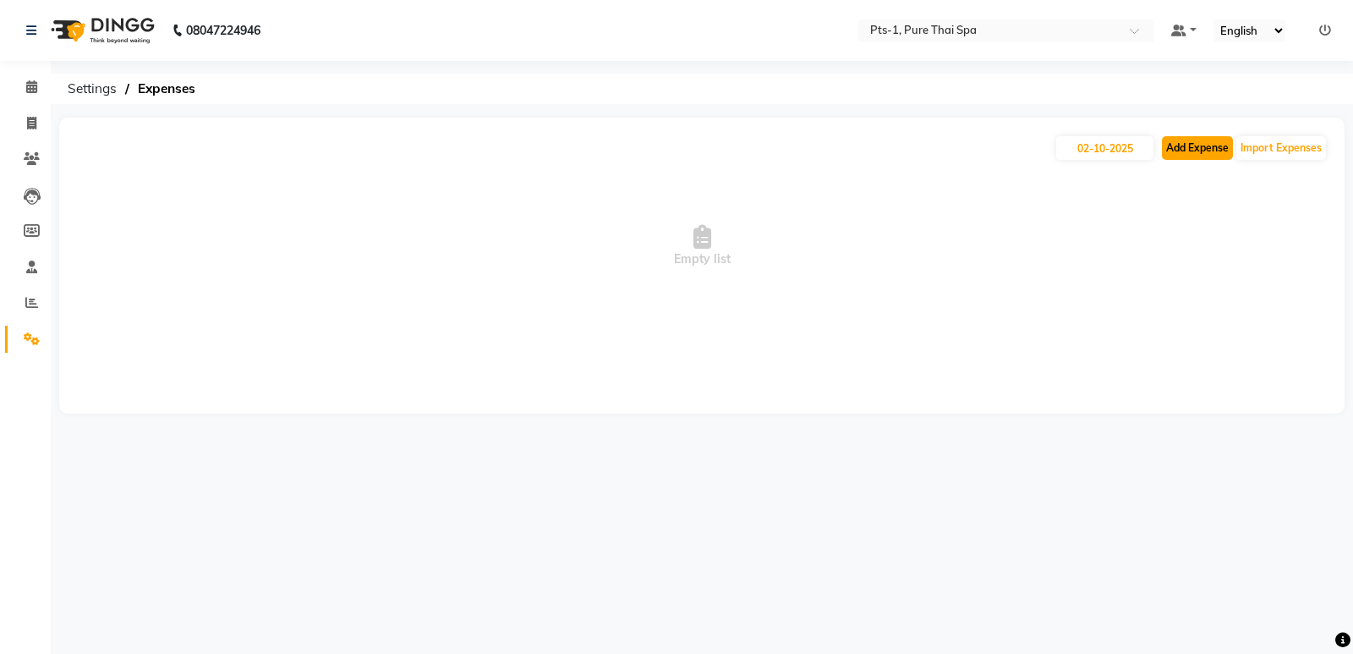
click at [1166, 140] on button "Add Expense" at bounding box center [1197, 148] width 71 height 24
select select "1"
select select "4209"
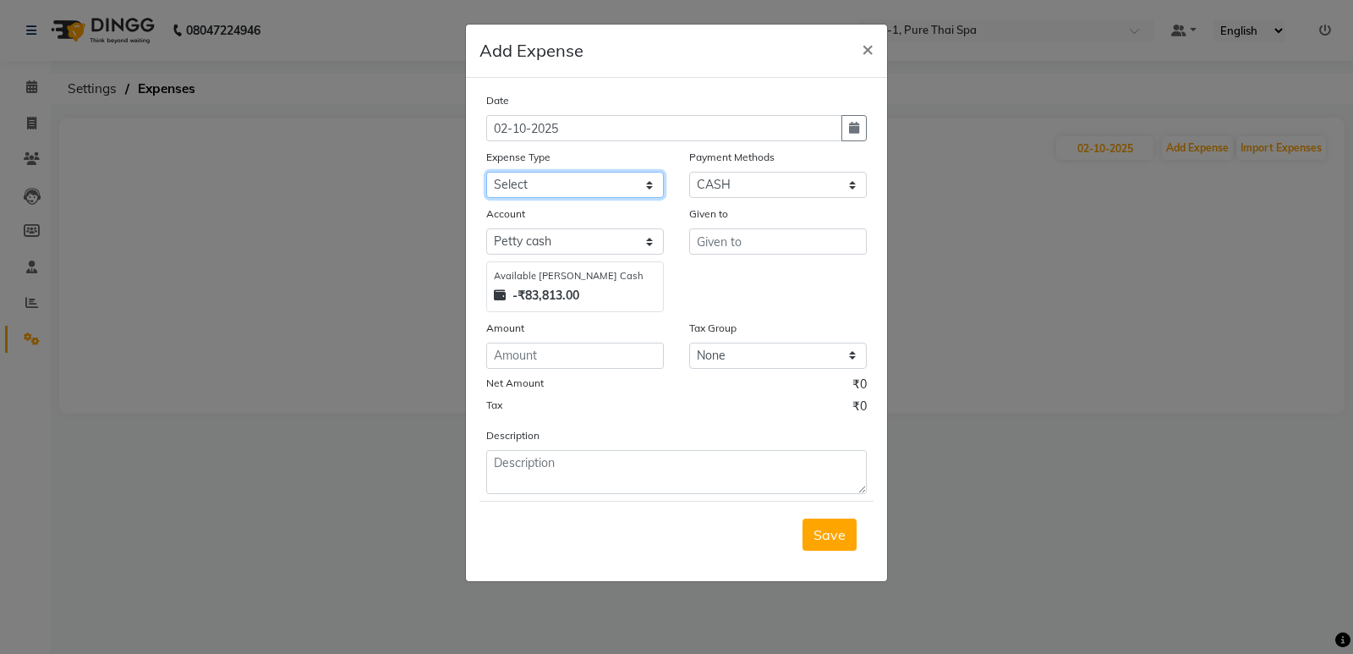
click at [596, 188] on select "Select Bank charges Cleaning and products Donation Electric and water charge In…" at bounding box center [575, 185] width 178 height 26
select select "10823"
click at [486, 172] on select "Select Bank charges Cleaning and products Donation Electric and water charge In…" at bounding box center [575, 185] width 178 height 26
click at [700, 239] on input "text" at bounding box center [778, 241] width 178 height 26
type input "Kunal"
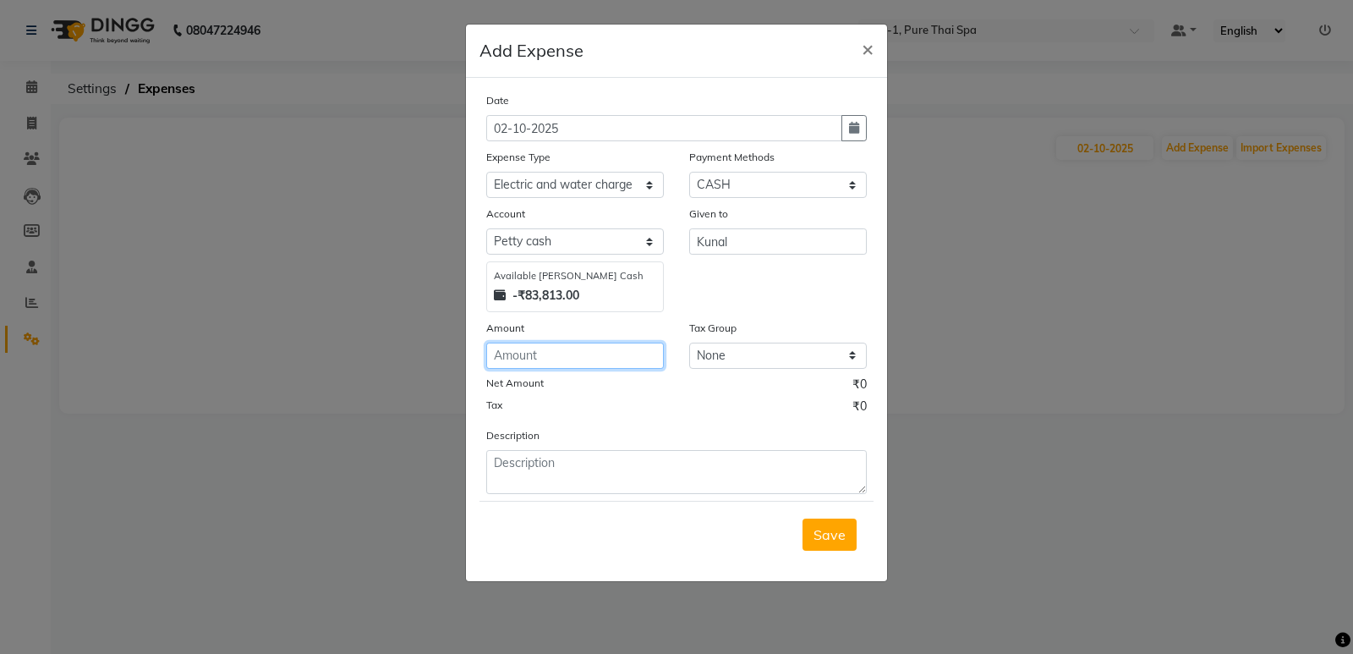
click at [537, 353] on input "number" at bounding box center [575, 356] width 178 height 26
type input "1000"
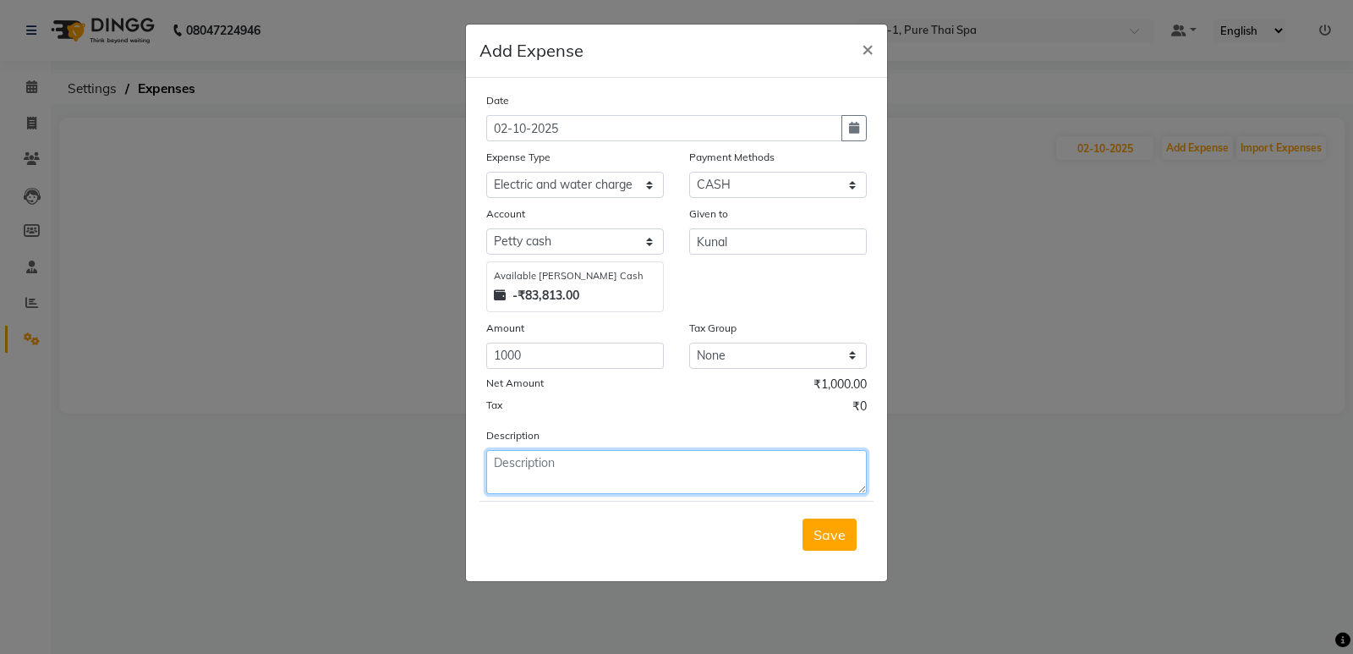
click at [577, 480] on textarea at bounding box center [676, 472] width 381 height 44
type textarea "water tank"
click at [821, 519] on button "Save" at bounding box center [830, 535] width 54 height 32
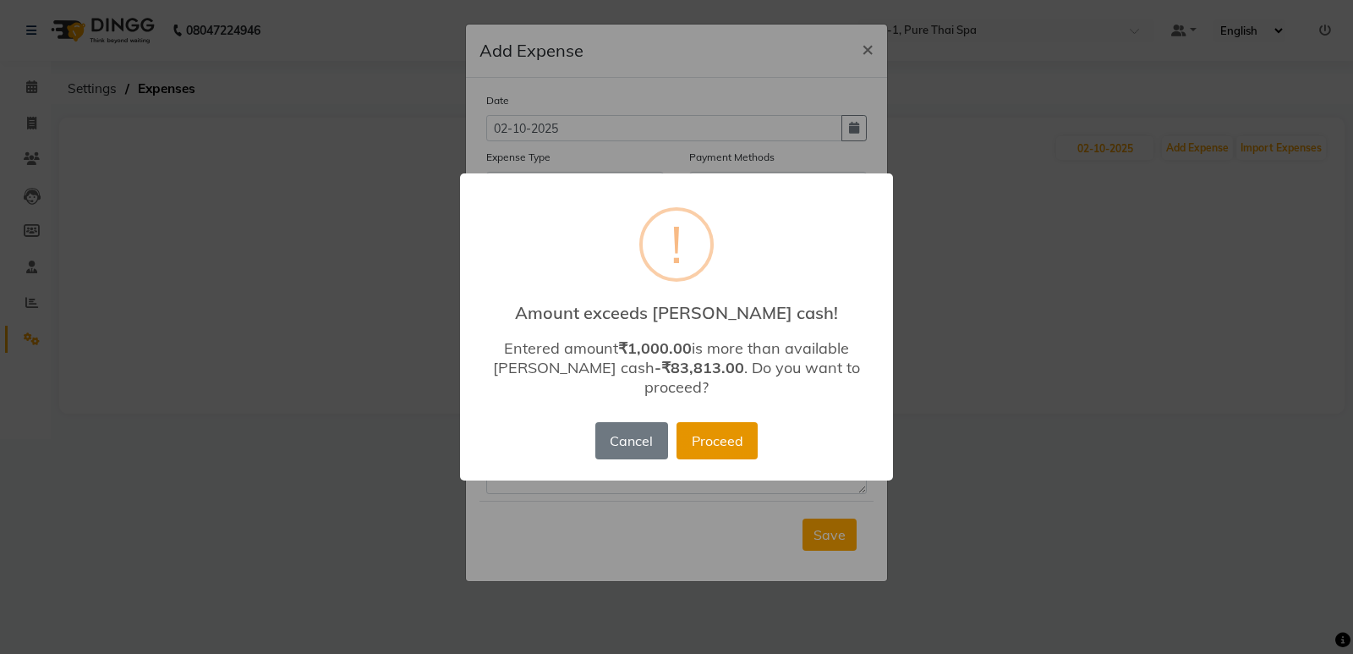
click at [720, 433] on button "Proceed" at bounding box center [717, 440] width 81 height 37
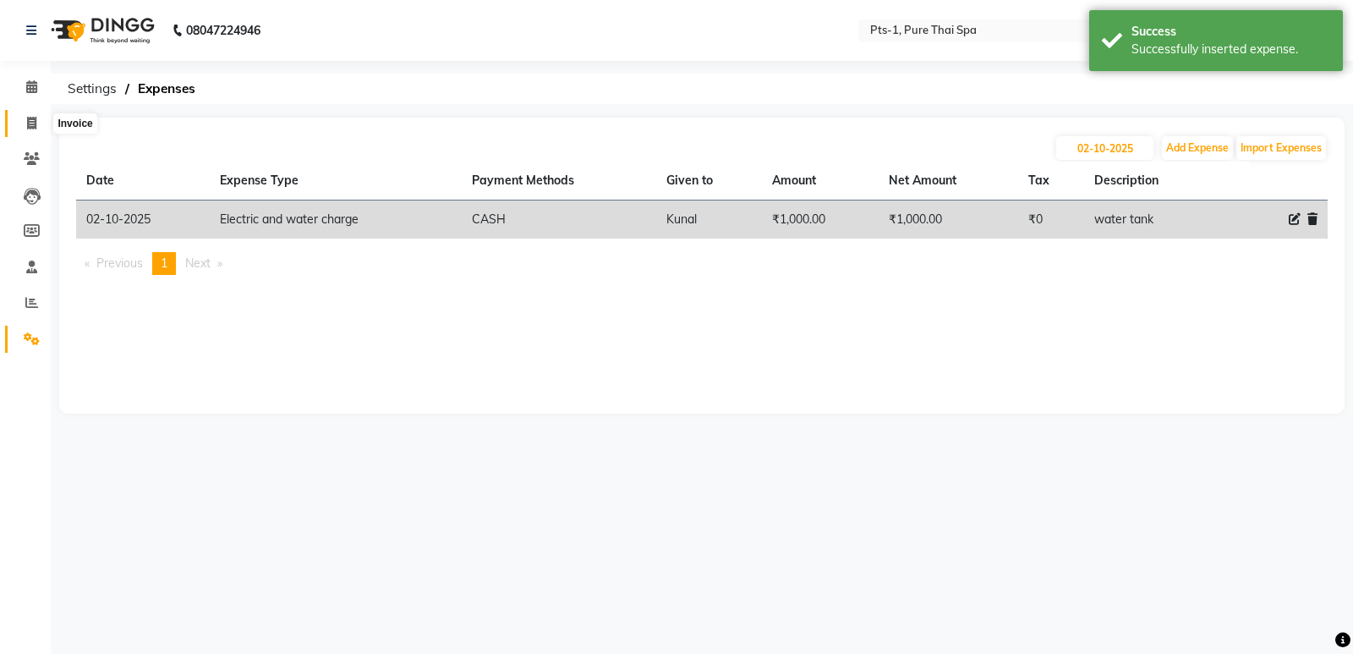
click at [27, 123] on icon at bounding box center [31, 123] width 9 height 13
select select "service"
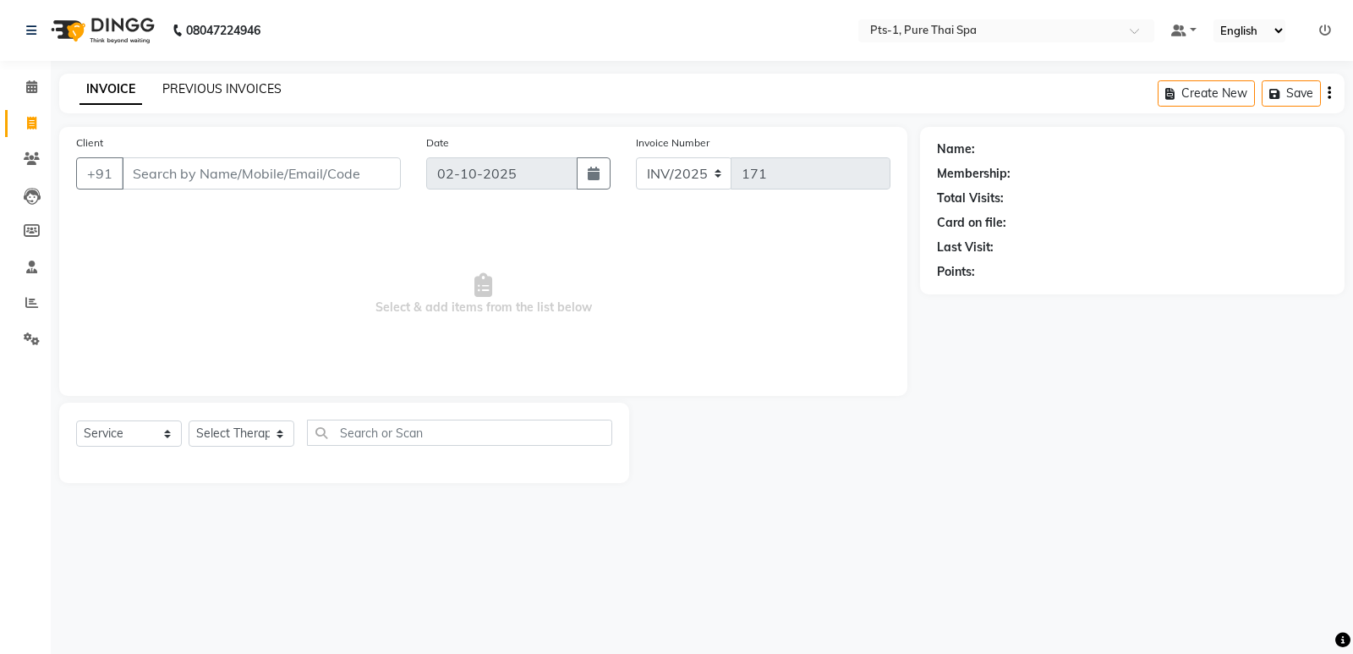
click at [206, 84] on link "PREVIOUS INVOICES" at bounding box center [221, 88] width 119 height 15
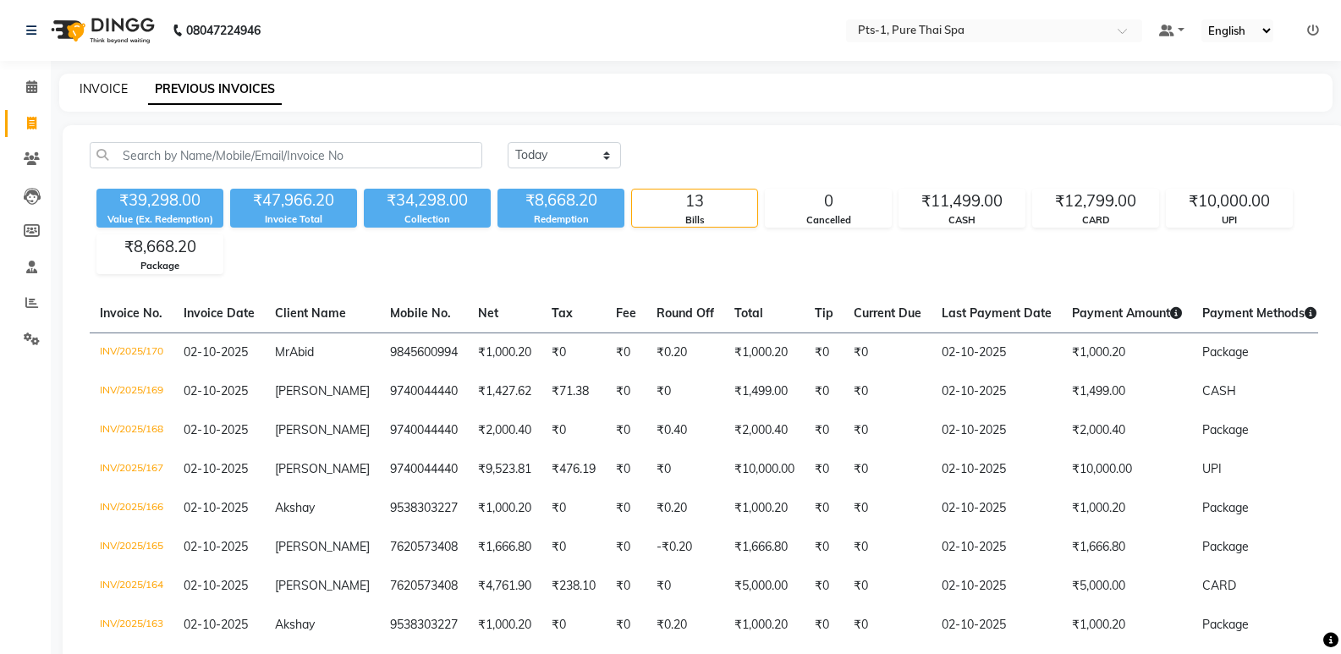
click at [110, 85] on link "INVOICE" at bounding box center [104, 88] width 48 height 15
select select "service"
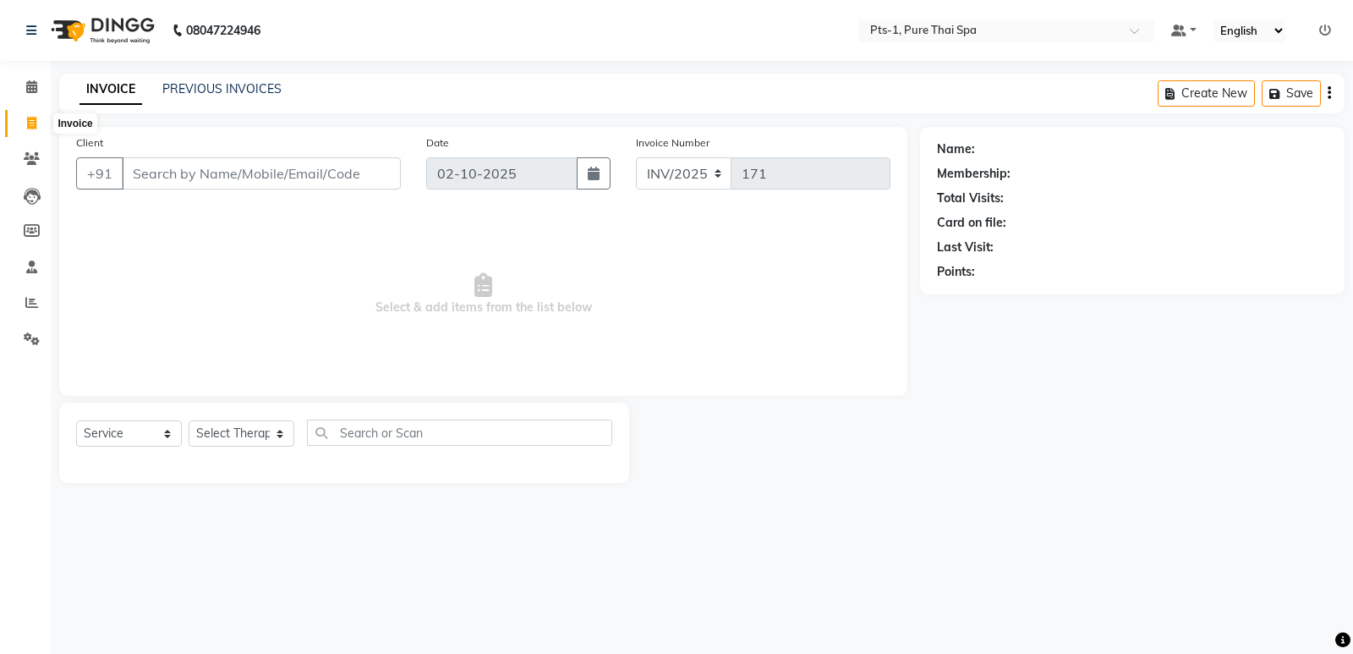
click at [30, 119] on icon at bounding box center [31, 123] width 9 height 13
select select "service"
click at [210, 88] on link "PREVIOUS INVOICES" at bounding box center [221, 88] width 119 height 15
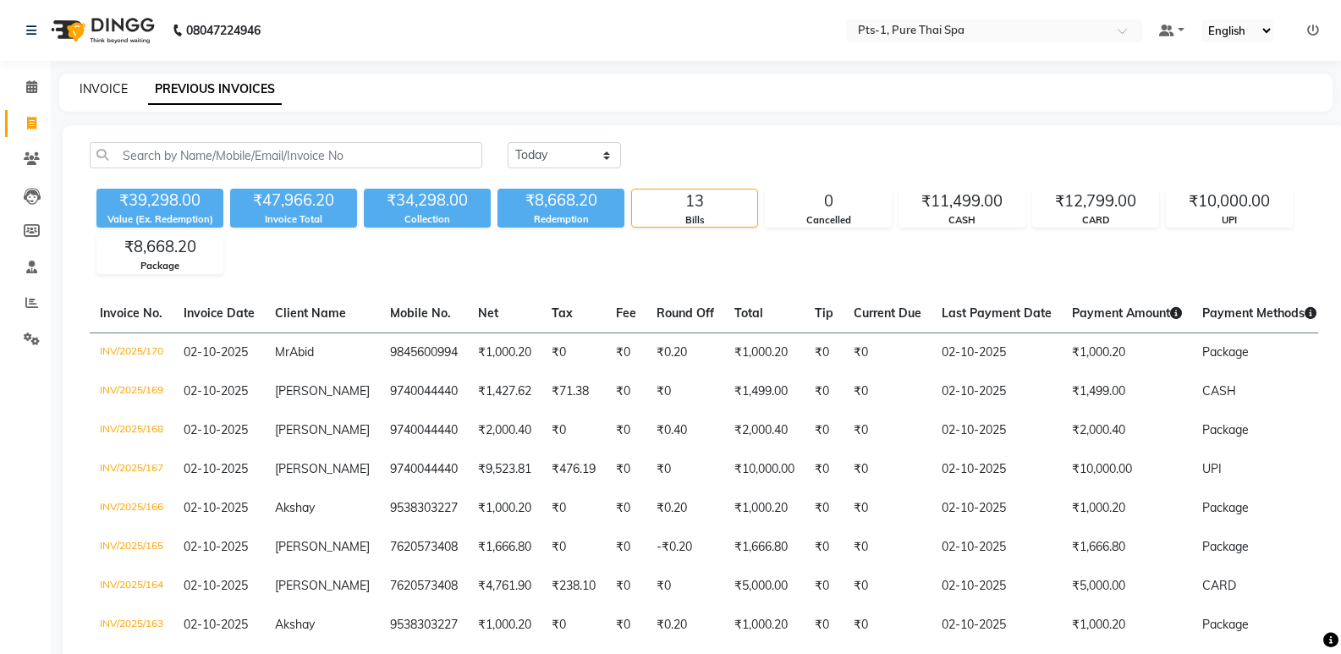
click at [102, 92] on link "INVOICE" at bounding box center [104, 88] width 48 height 15
select select "service"
